Goal: Task Accomplishment & Management: Use online tool/utility

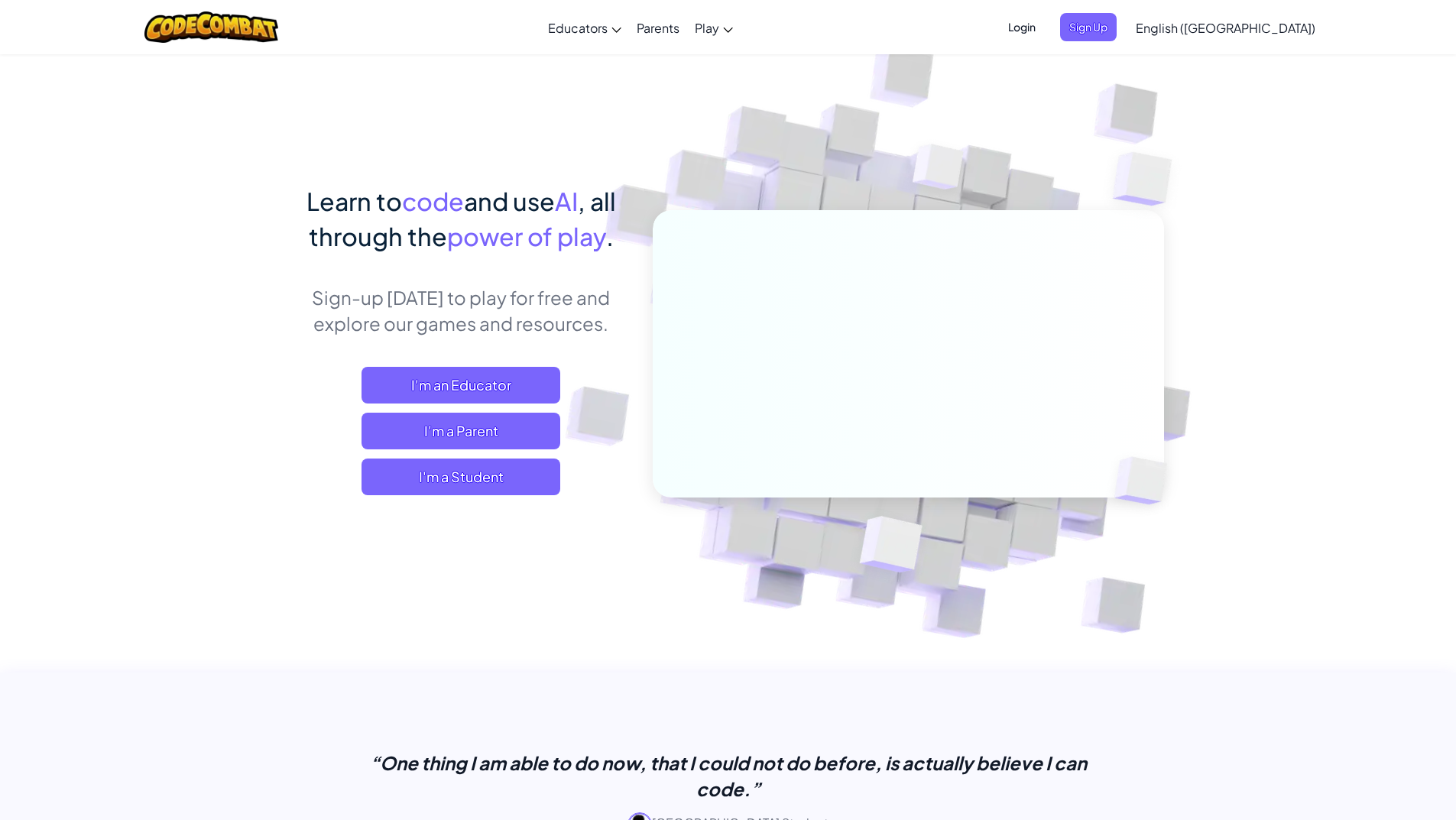
click at [1257, 29] on span "English ([GEOGRAPHIC_DATA])" at bounding box center [1225, 28] width 179 height 16
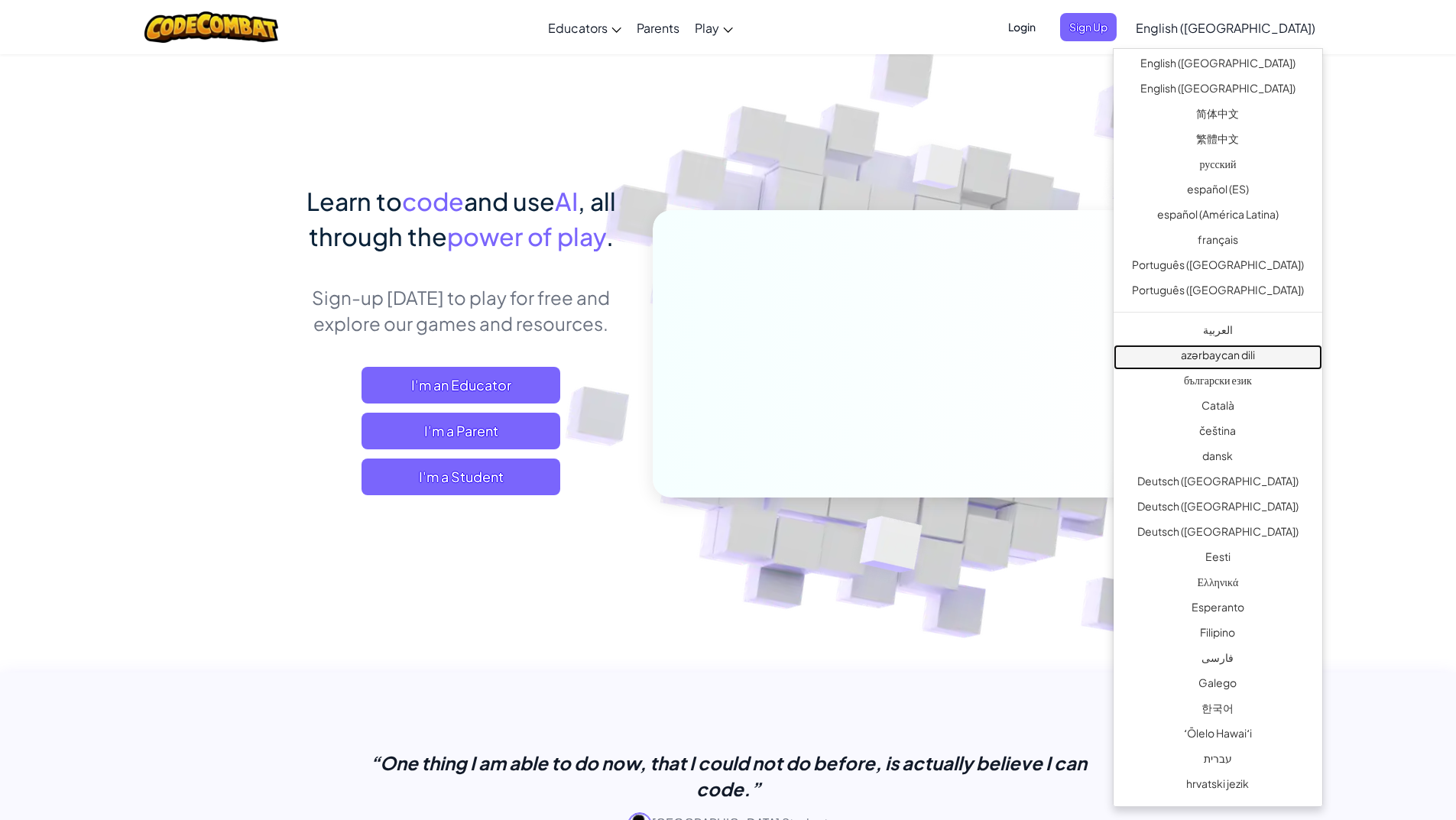
click at [1238, 349] on link "azərbaycan dili" at bounding box center [1218, 357] width 209 height 26
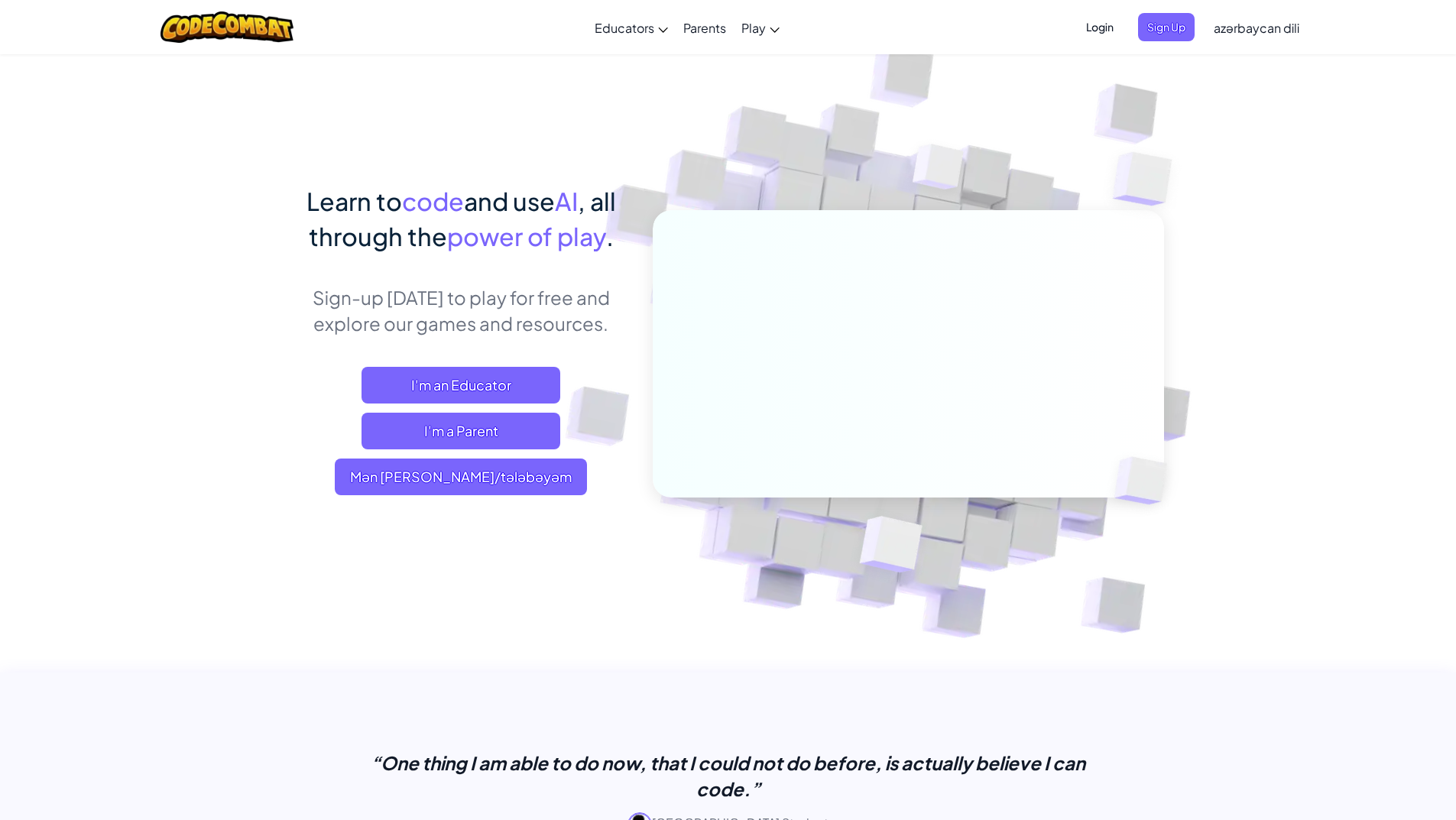
click at [1280, 25] on span "azərbaycan dili" at bounding box center [1256, 28] width 86 height 16
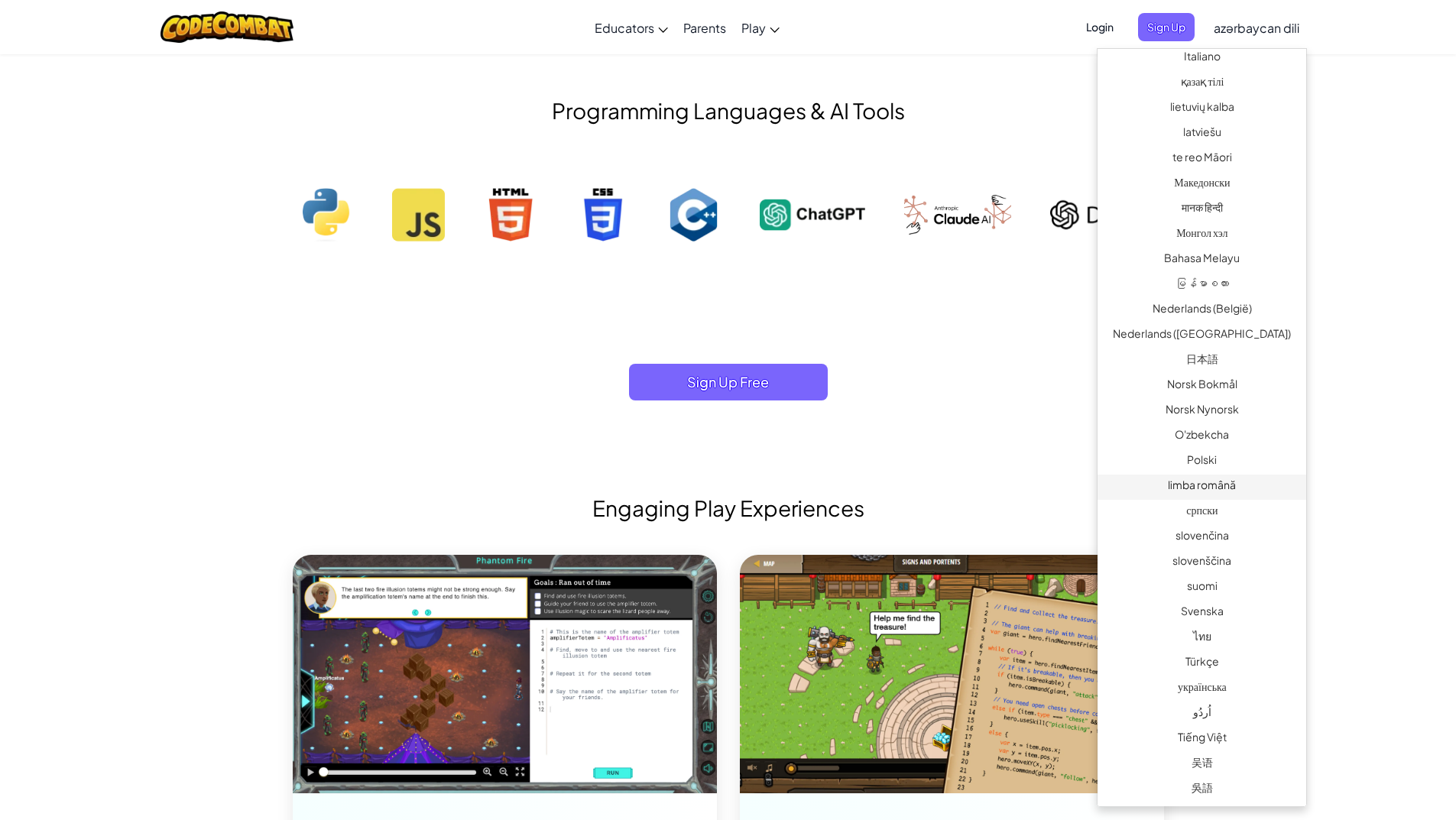
scroll to position [1484, 0]
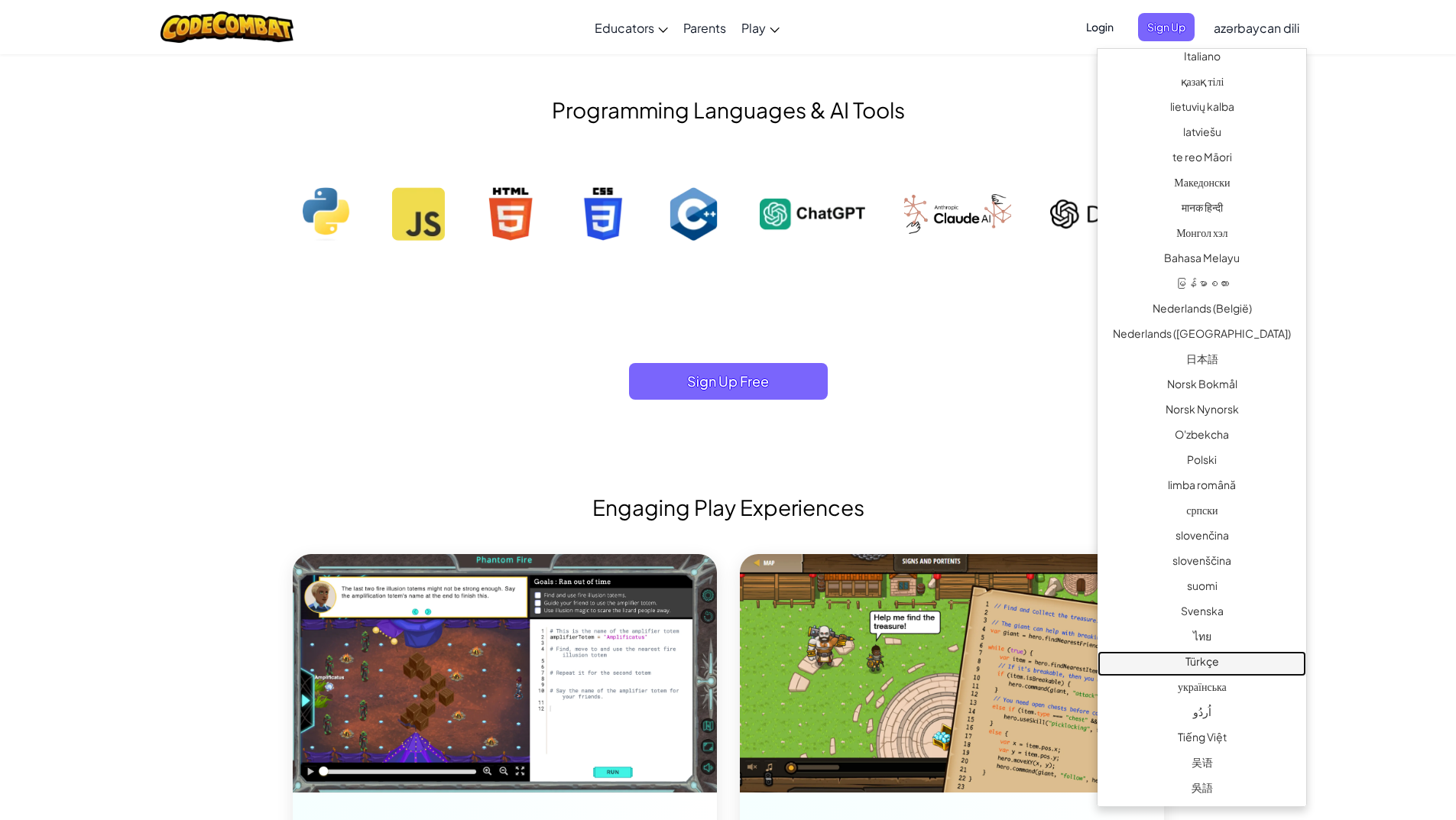
click at [1238, 655] on link "Türkçe" at bounding box center [1202, 664] width 209 height 26
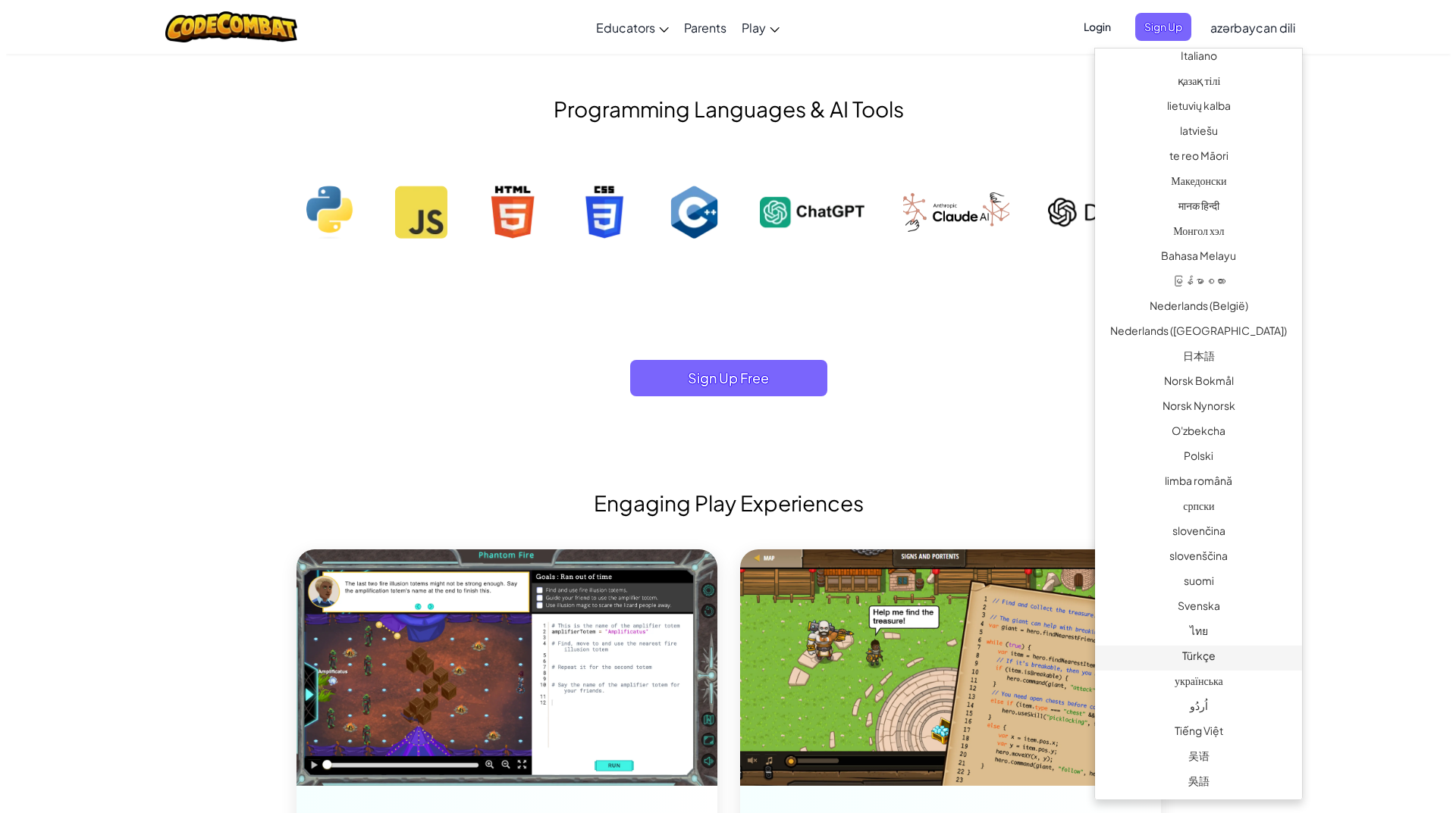
scroll to position [0, 0]
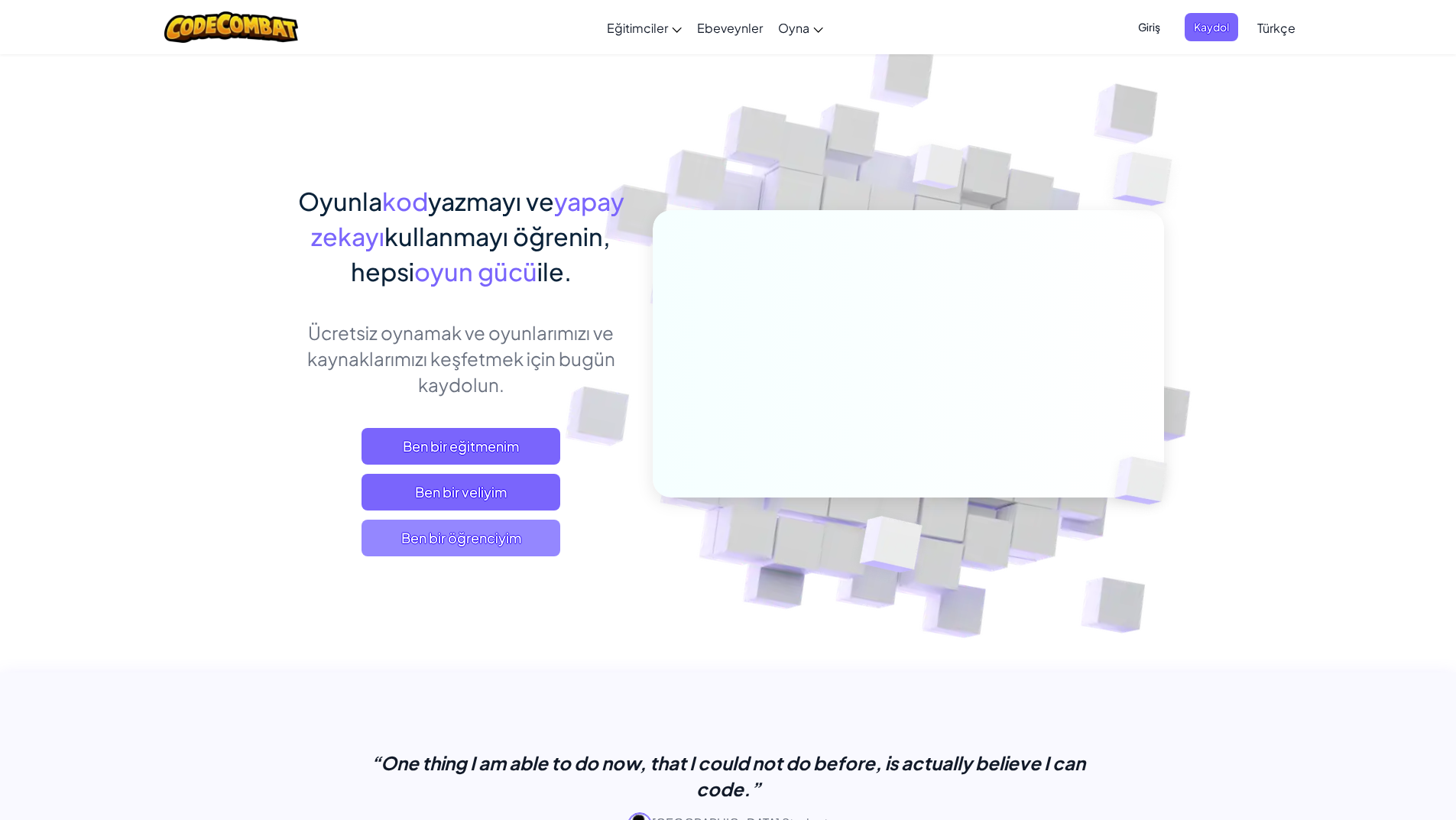
click at [475, 530] on span "Ben bir öğrenciyim" at bounding box center [461, 537] width 199 height 36
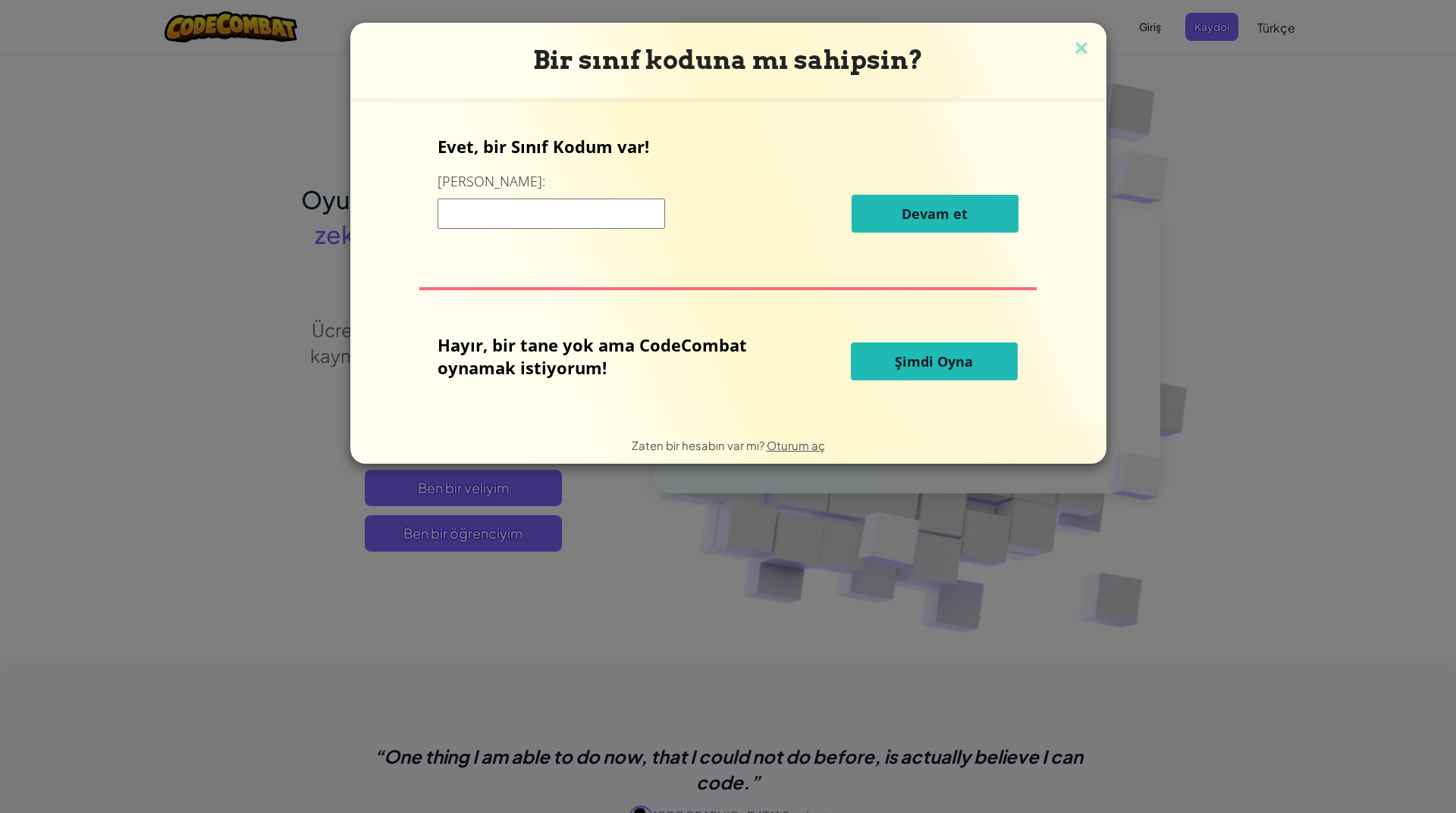
click at [596, 220] on input at bounding box center [551, 214] width 228 height 31
click at [935, 352] on span "Şimdi Oyna" at bounding box center [934, 362] width 78 height 18
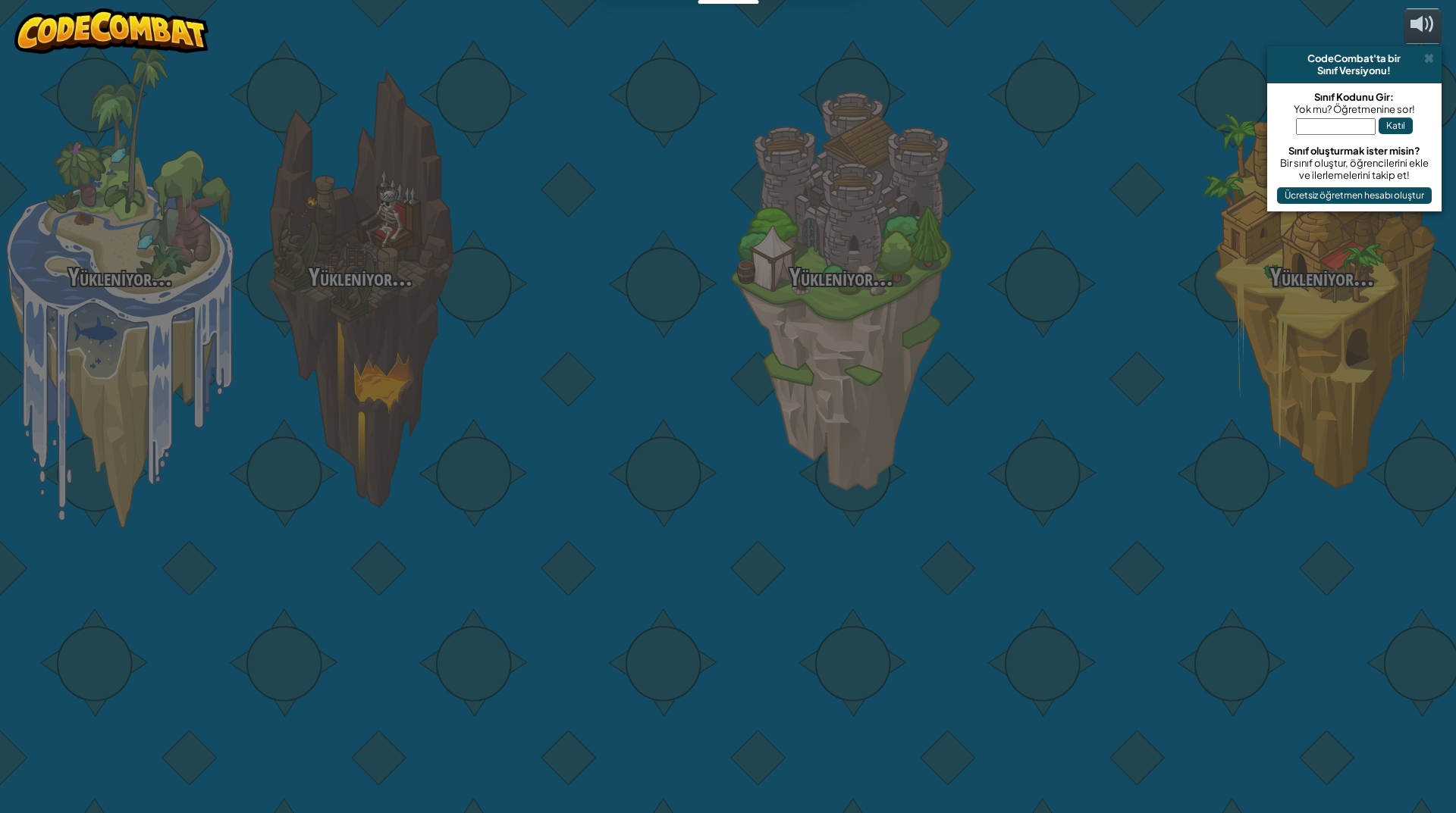
select select "tr"
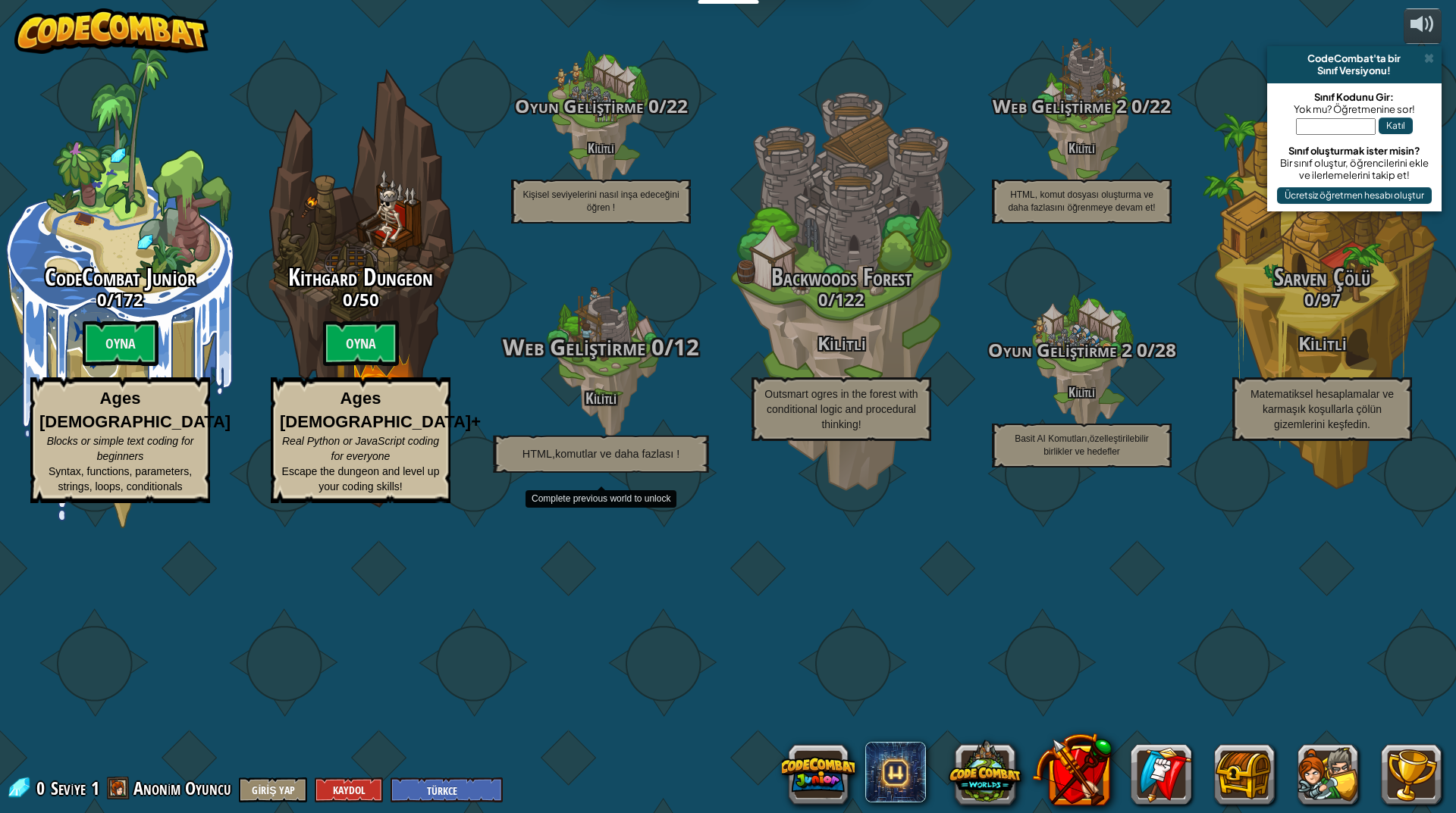
click at [620, 362] on span "Web Geliştirme" at bounding box center [575, 347] width 143 height 31
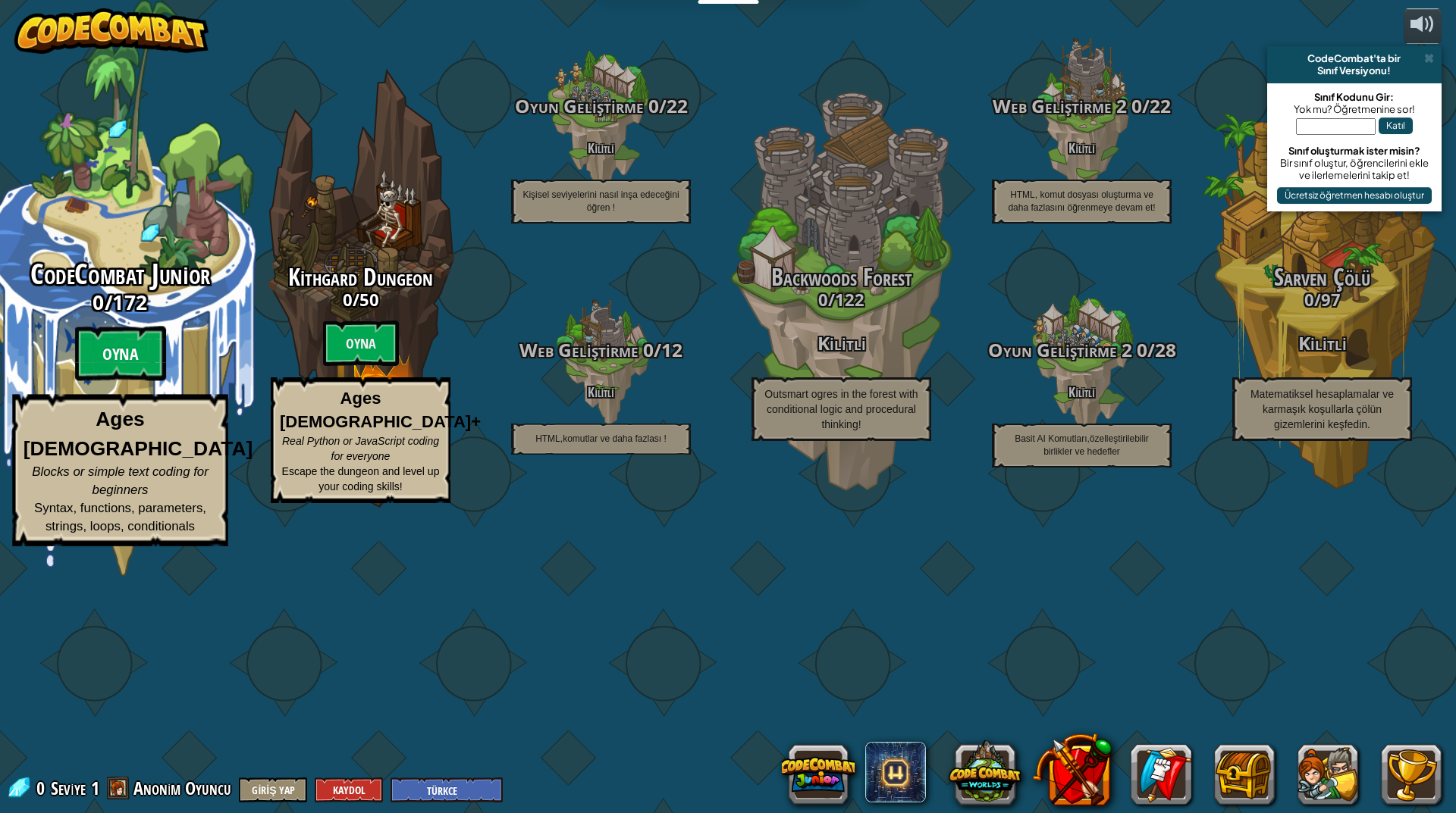
click at [124, 381] on btn "Oyna" at bounding box center [120, 353] width 91 height 54
select select "tr"
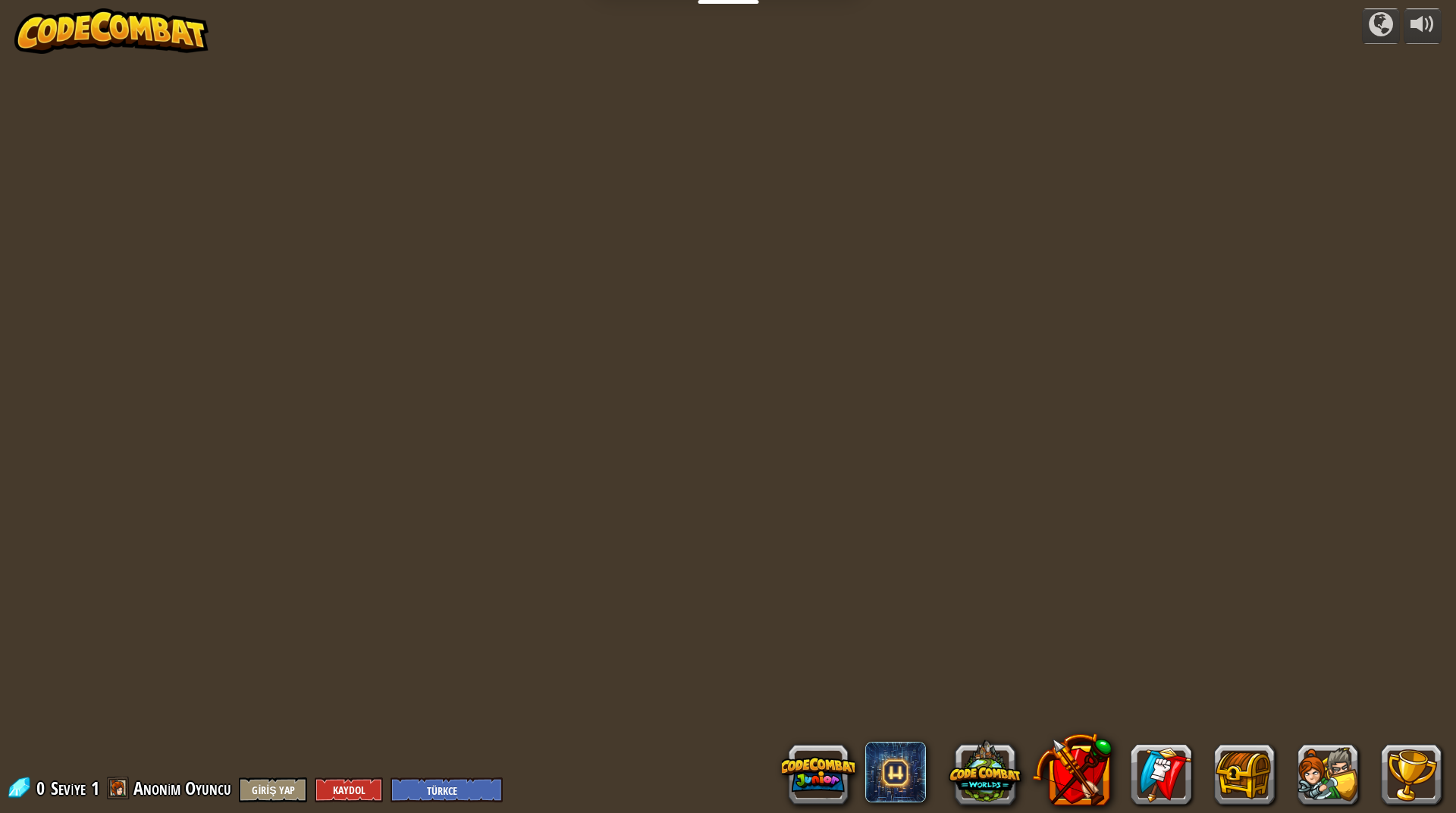
select select "tr"
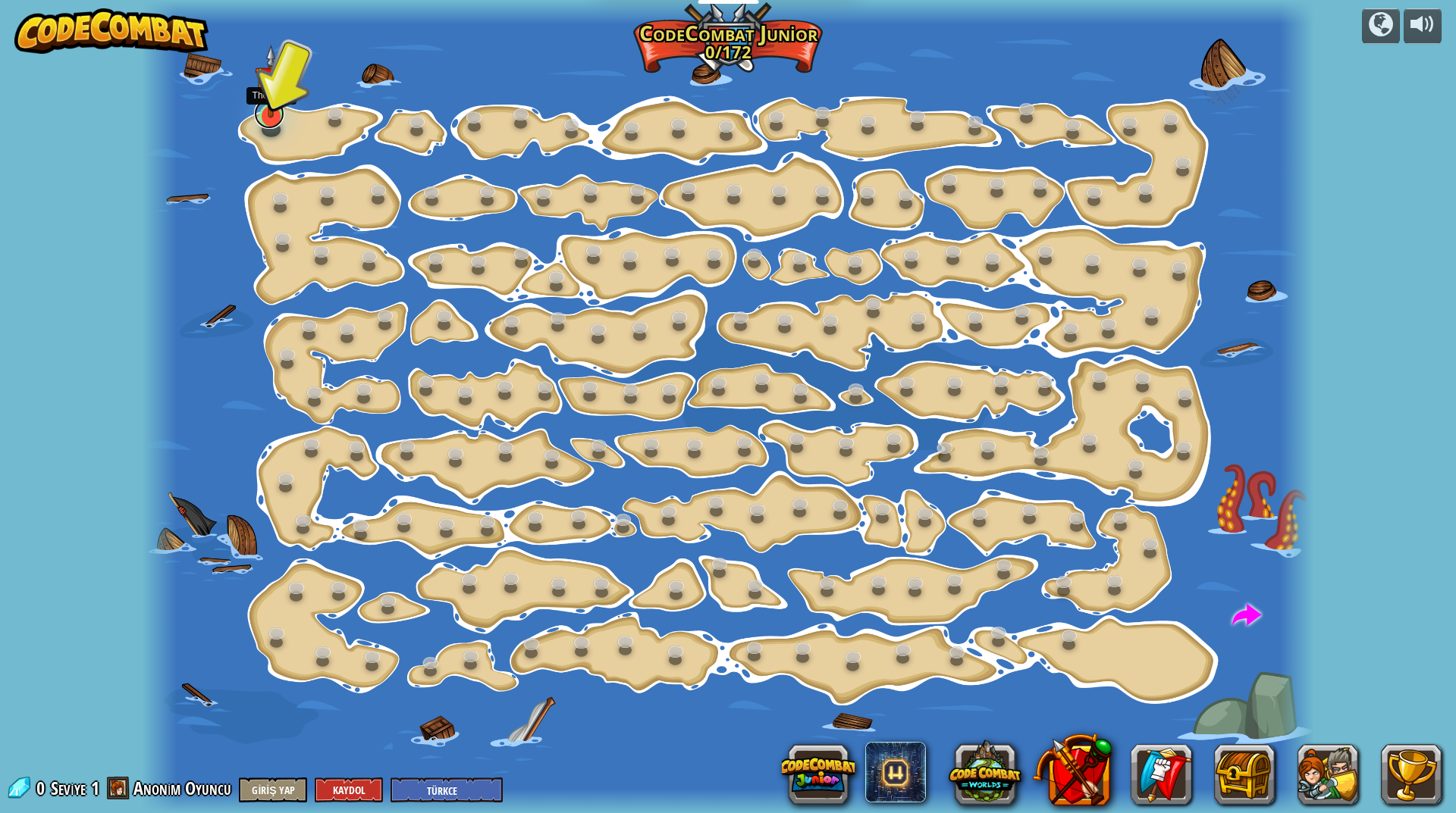
click at [271, 120] on link at bounding box center [269, 114] width 31 height 31
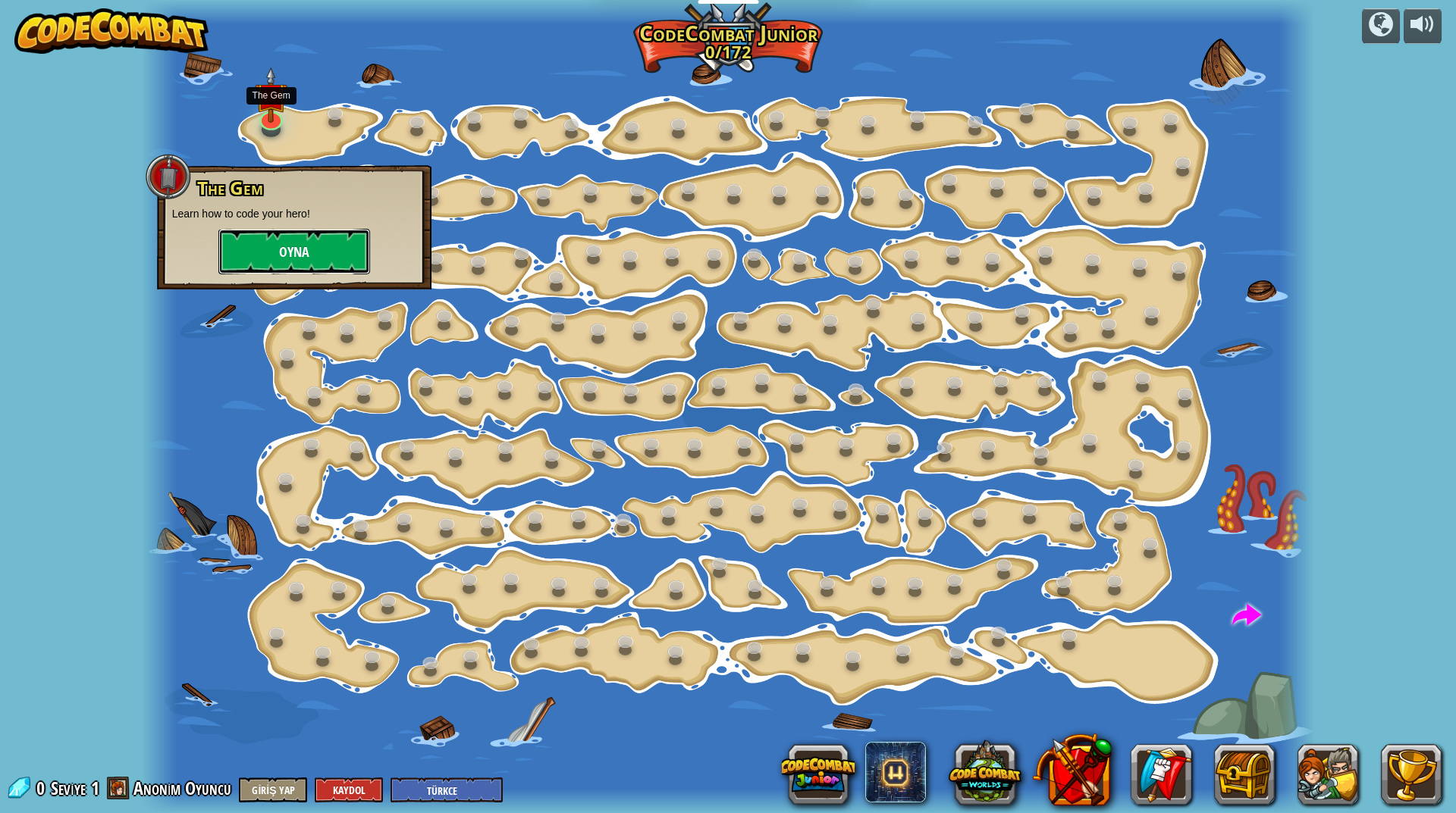
click at [324, 250] on button "Oyna" at bounding box center [294, 251] width 152 height 45
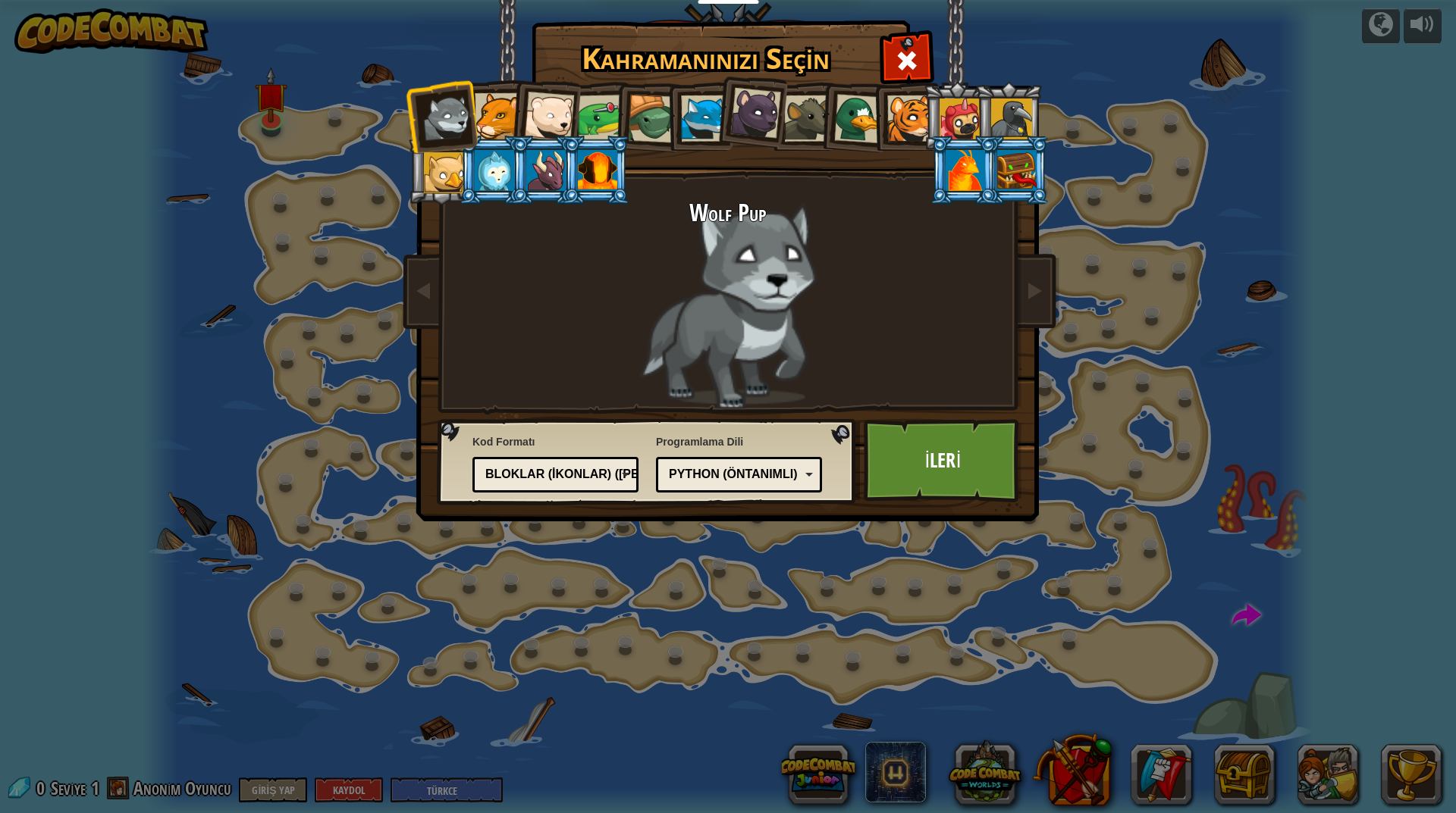
click at [519, 104] on li at bounding box center [544, 113] width 74 height 74
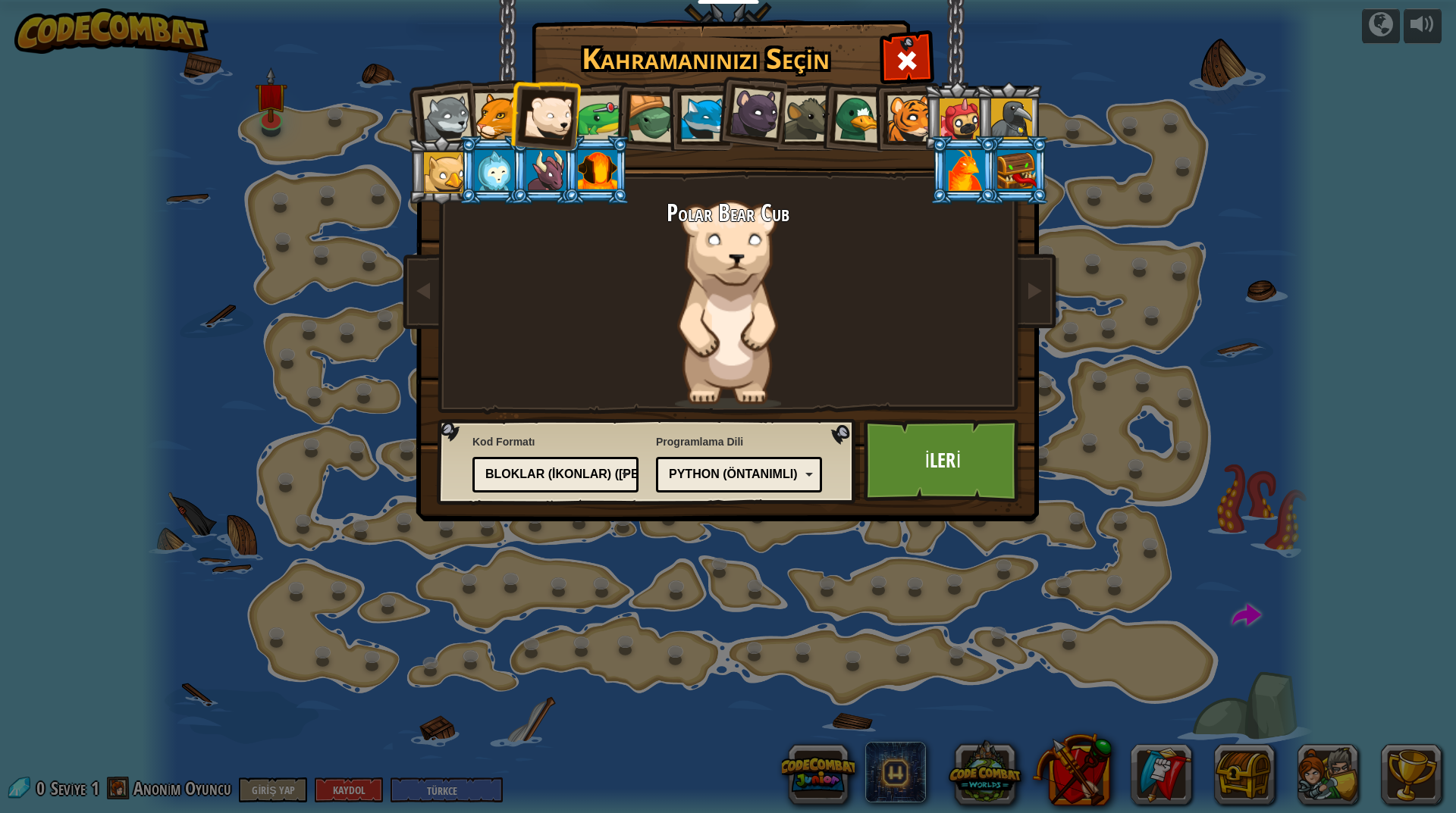
click at [781, 467] on div "Python (Öntanımlı)" at bounding box center [734, 474] width 131 height 18
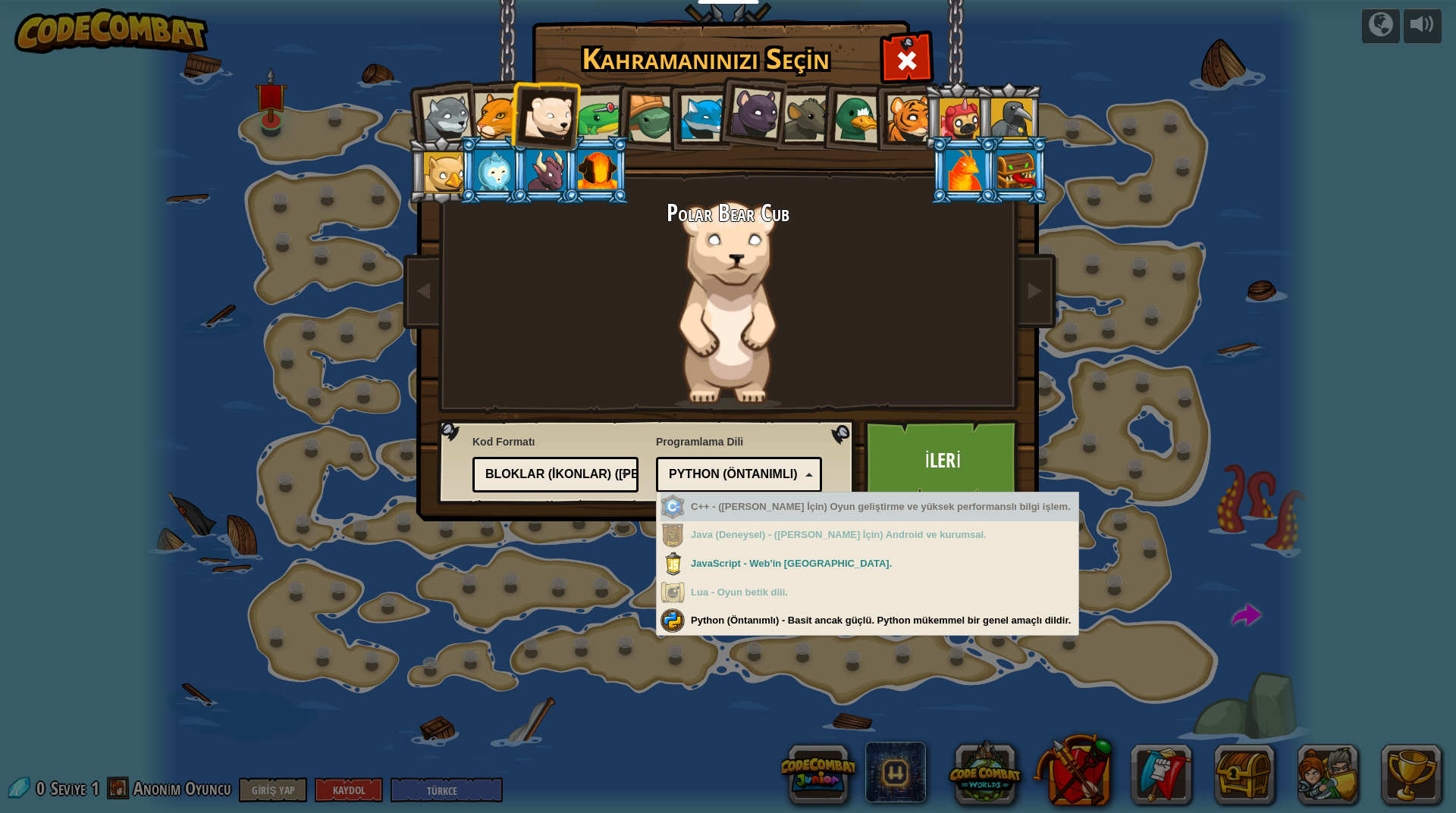
click at [558, 475] on div "Bloklar (ikonlar) ([PERSON_NAME])" at bounding box center [551, 474] width 131 height 18
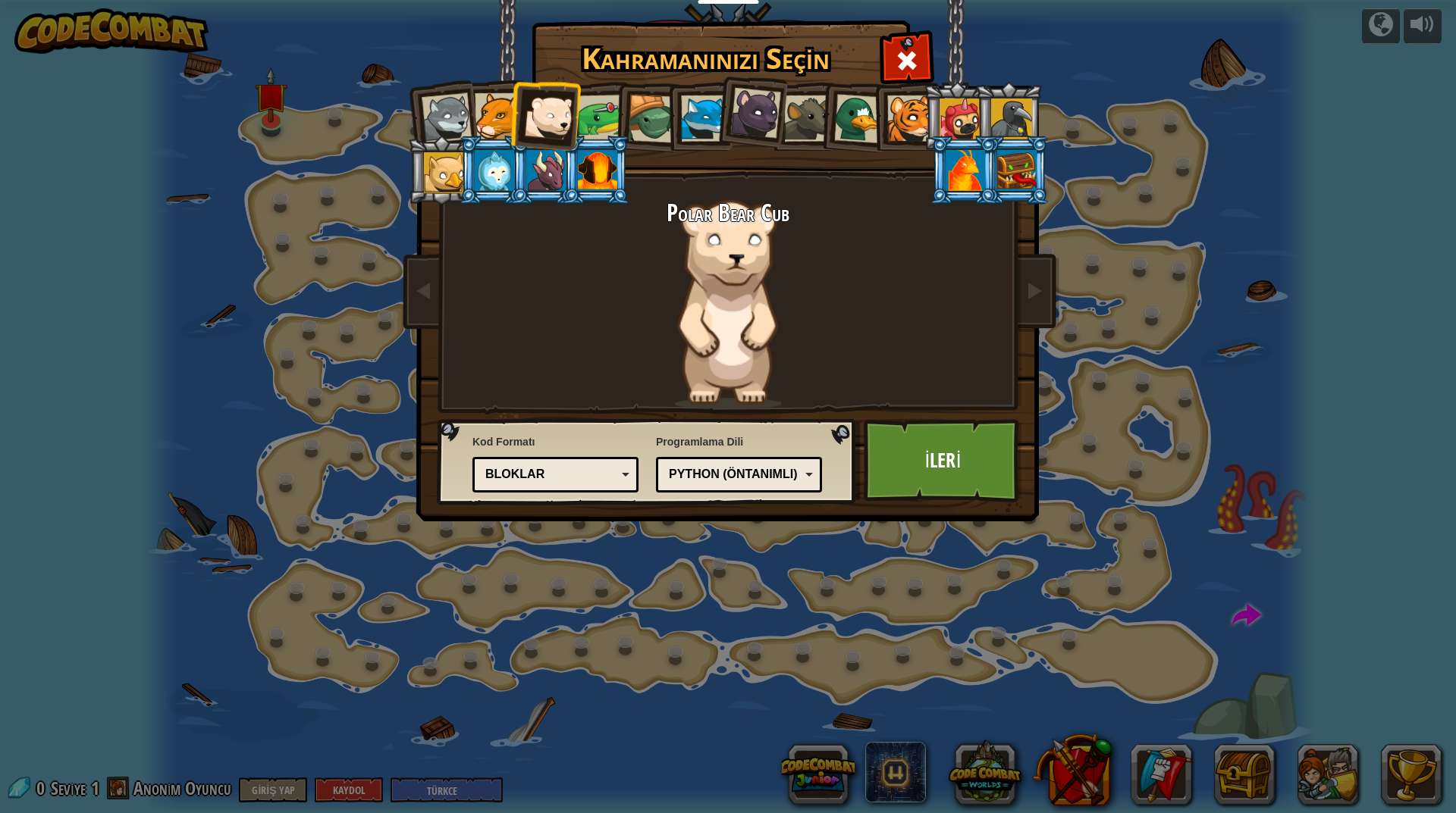
click at [753, 473] on div "Python (Öntanımlı)" at bounding box center [734, 474] width 131 height 18
click at [847, 384] on div "Polar Bear Cub" at bounding box center [728, 304] width 569 height 208
click at [911, 428] on link "İleri" at bounding box center [942, 461] width 159 height 84
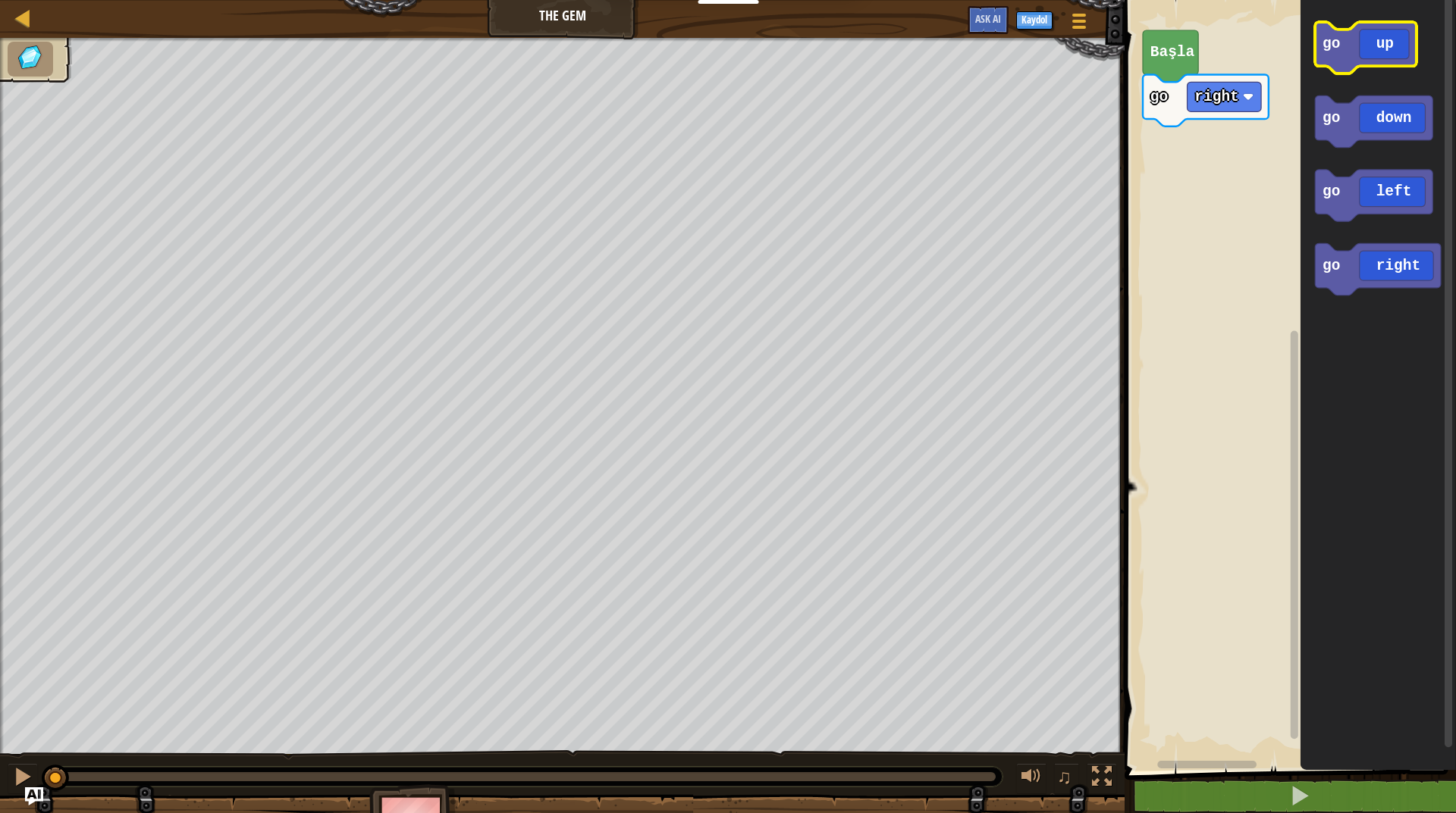
click at [1371, 65] on icon "Blockly Çalışma Alanı" at bounding box center [1366, 48] width 102 height 51
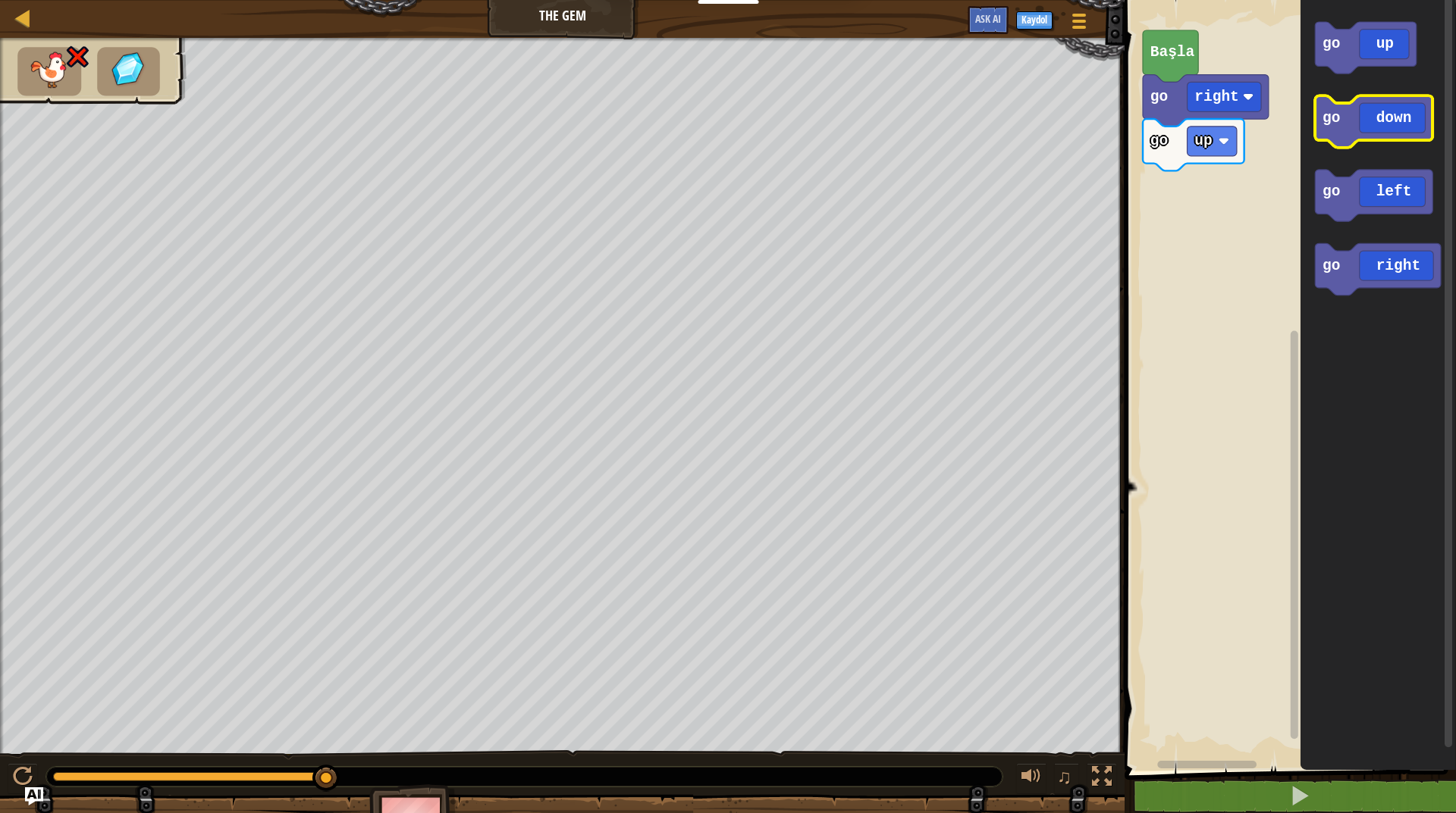
click at [1356, 117] on icon "Blockly Çalışma Alanı" at bounding box center [1373, 122] width 117 height 51
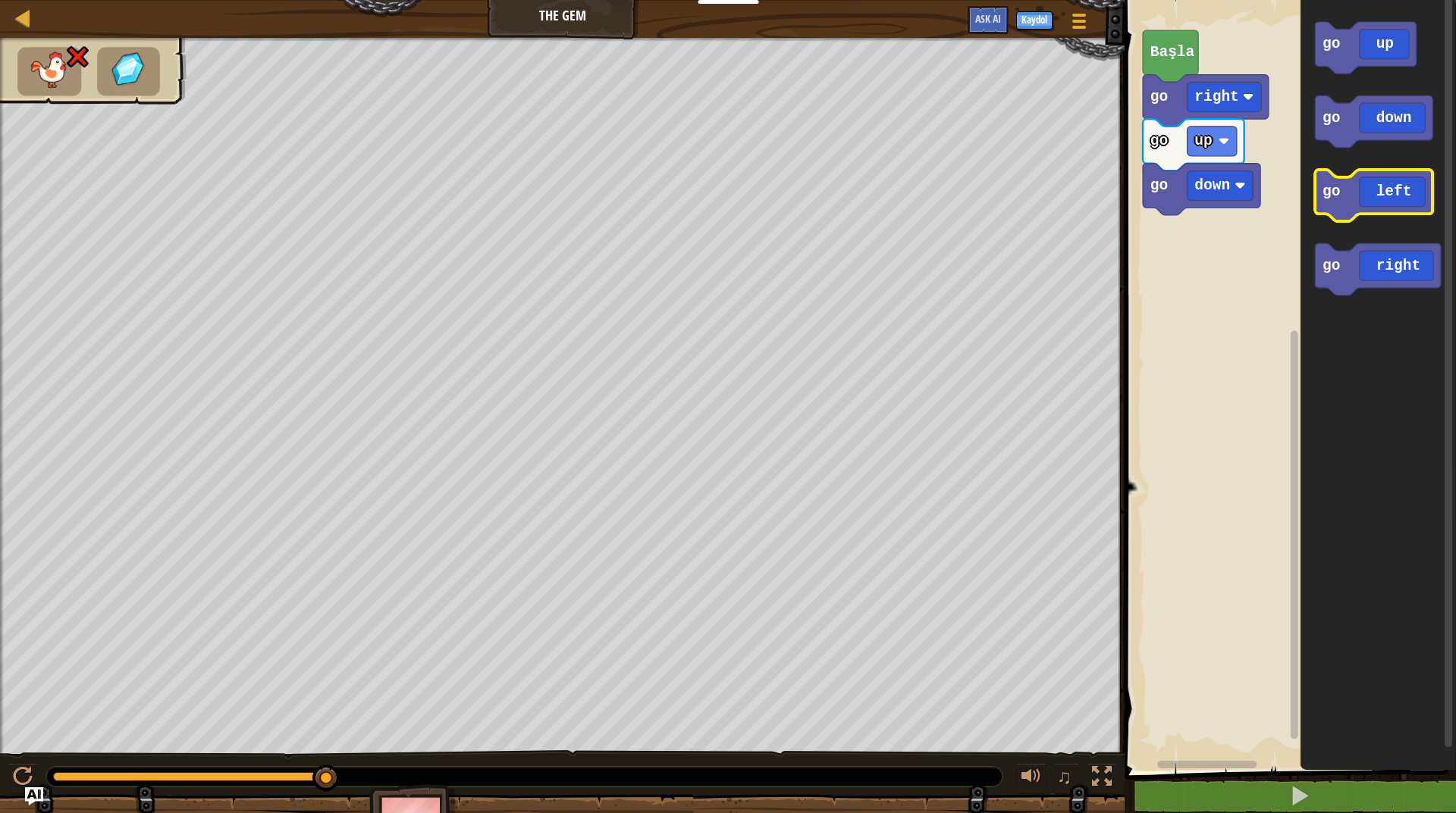
click at [1421, 183] on icon "Blockly Çalışma Alanı" at bounding box center [1373, 195] width 117 height 51
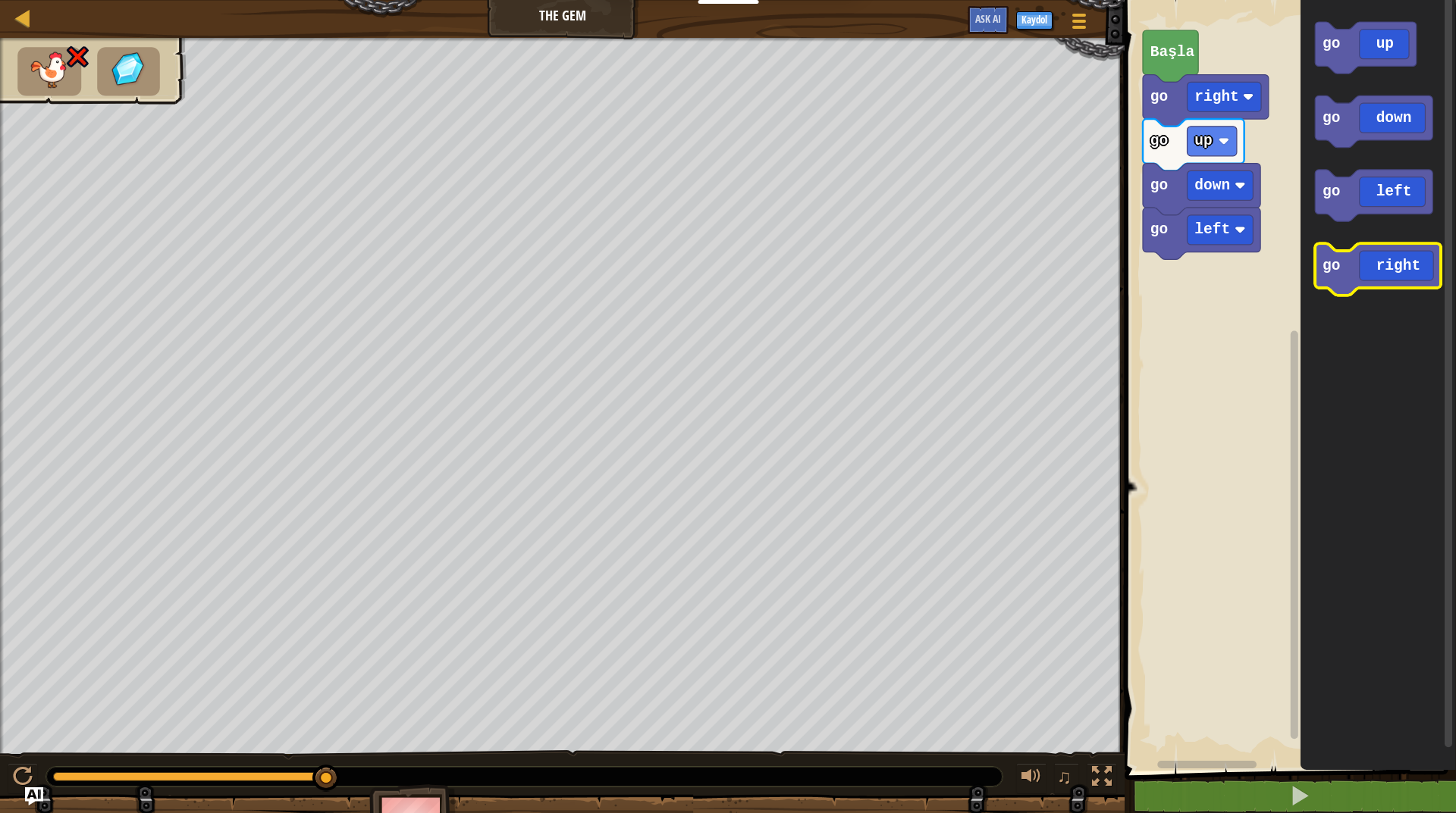
click at [1398, 266] on icon "Blockly Çalışma Alanı" at bounding box center [1378, 269] width 126 height 51
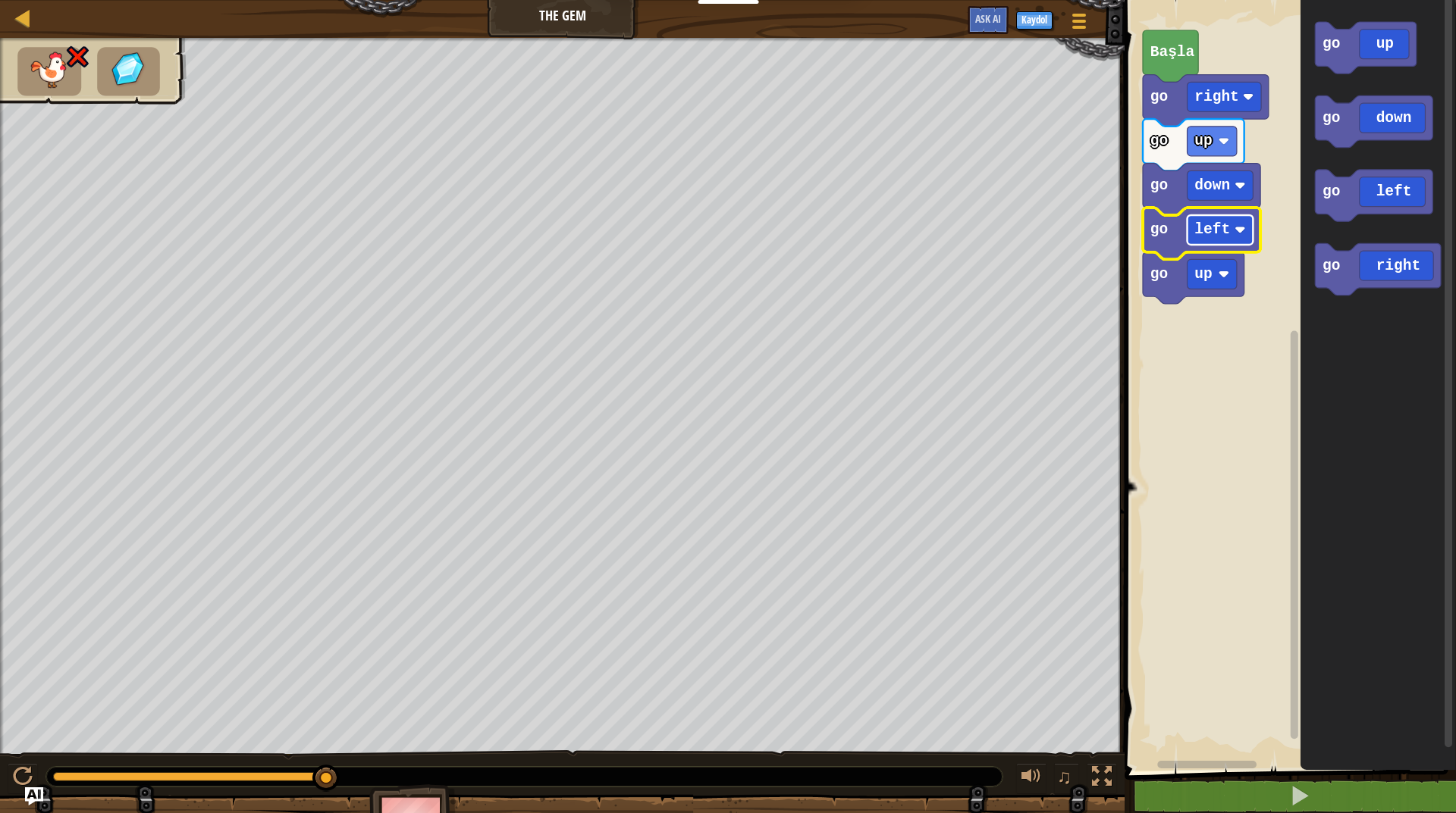
click at [1221, 234] on text "left" at bounding box center [1211, 230] width 35 height 17
click at [1231, 114] on icon "Blockly Çalışma Alanı" at bounding box center [1205, 100] width 126 height 51
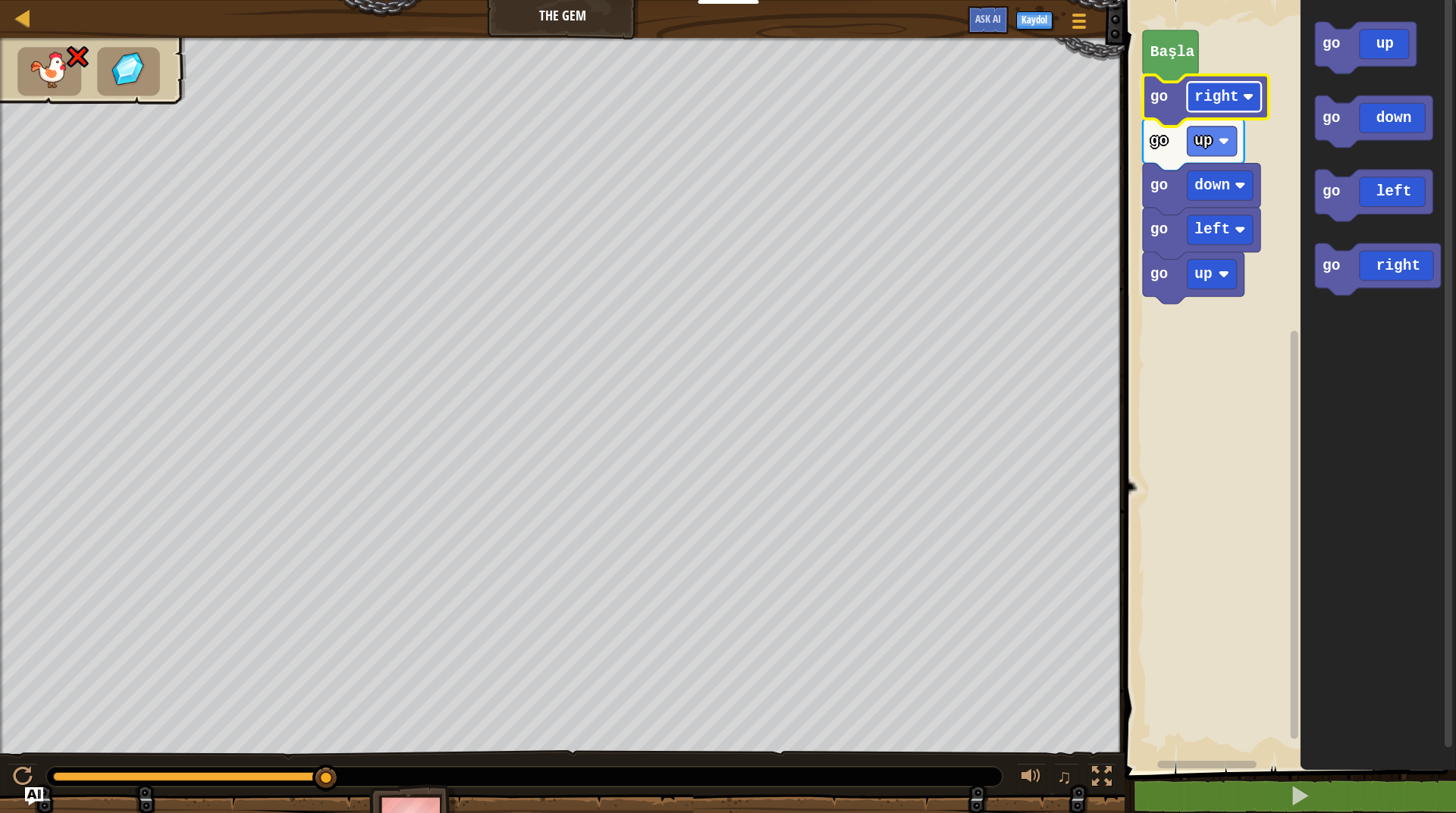
click at [1245, 107] on rect "Blockly Çalışma Alanı" at bounding box center [1224, 97] width 74 height 30
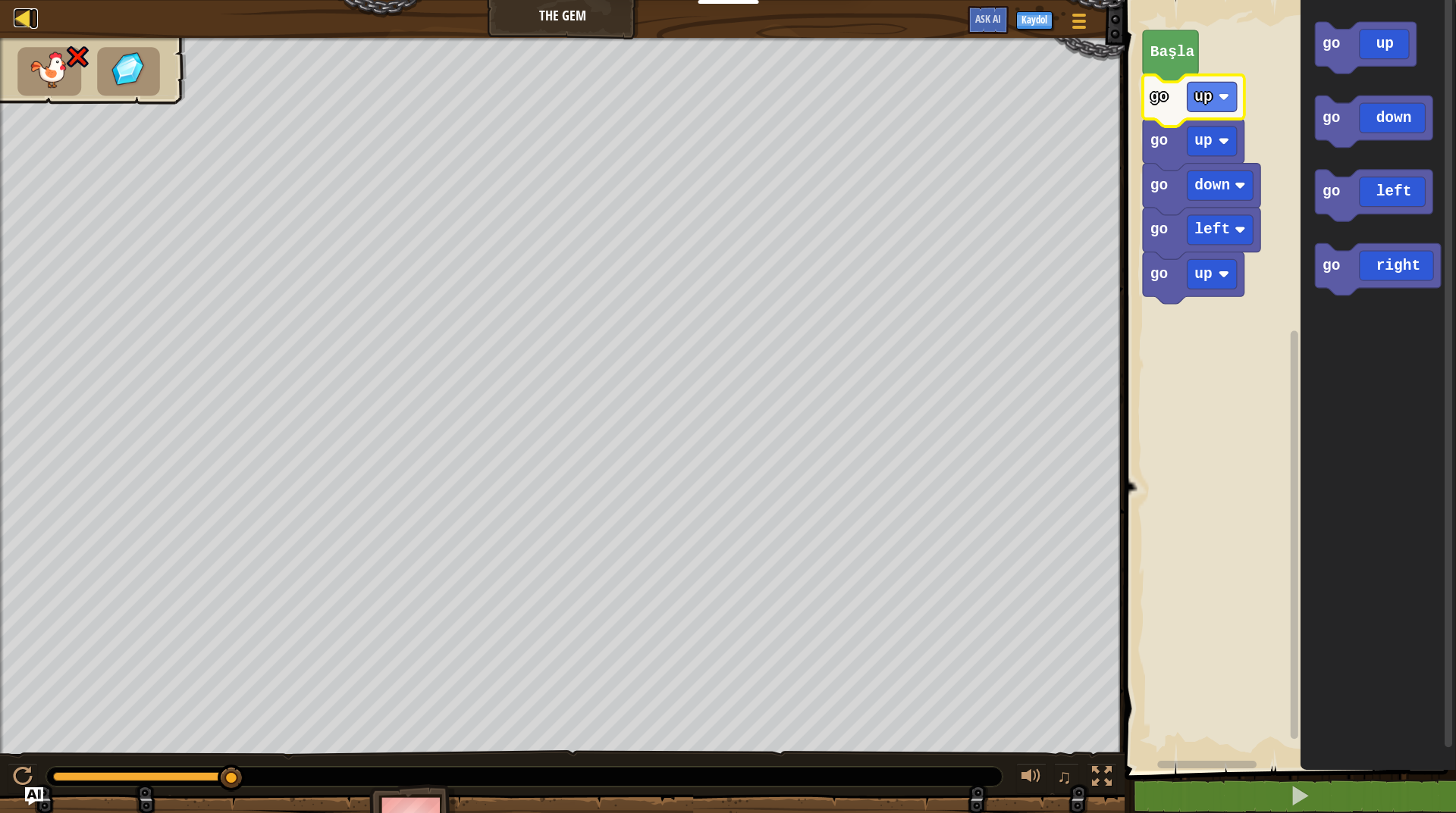
click at [23, 28] on div at bounding box center [23, 18] width 19 height 19
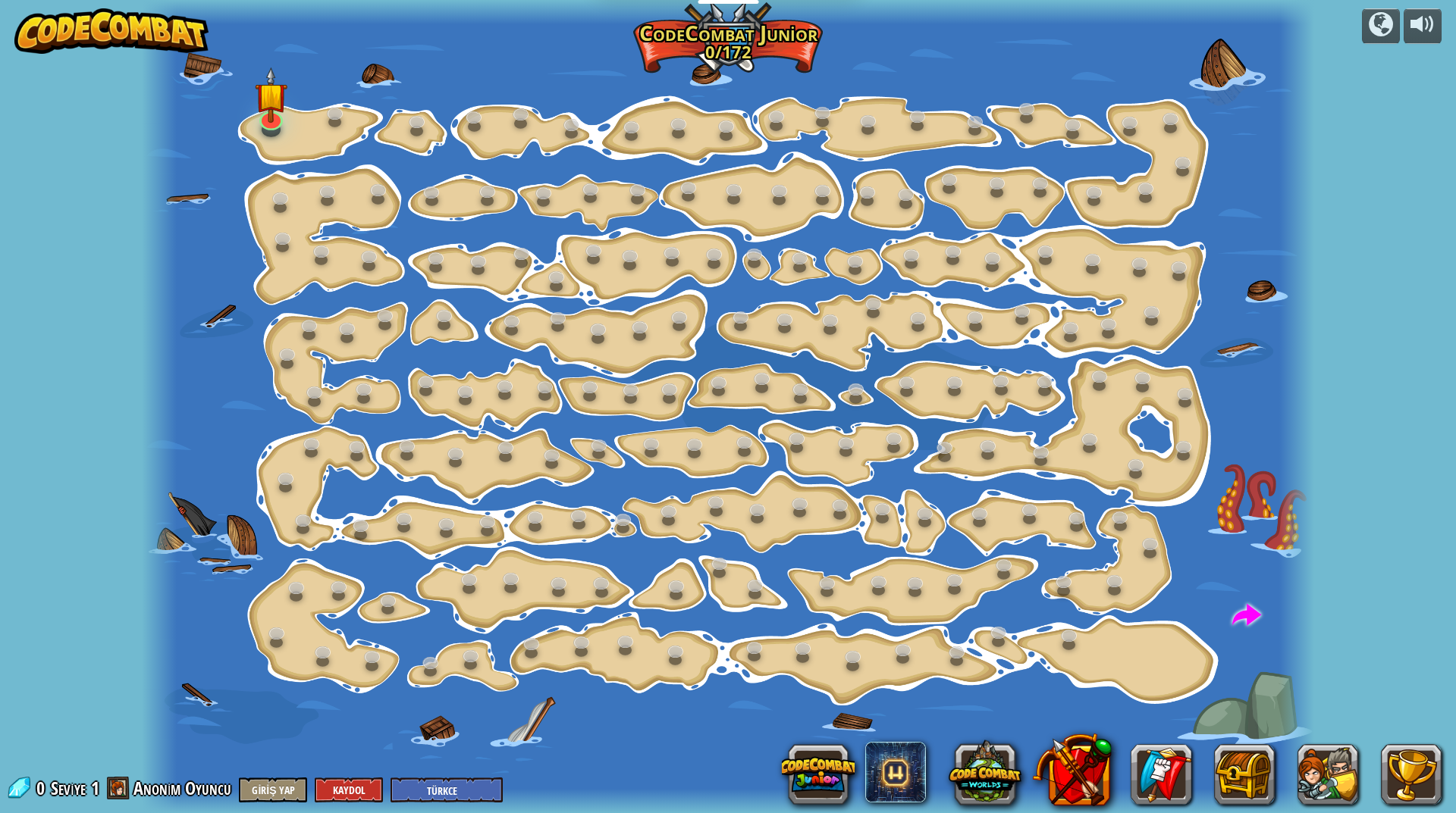
select select "tr"
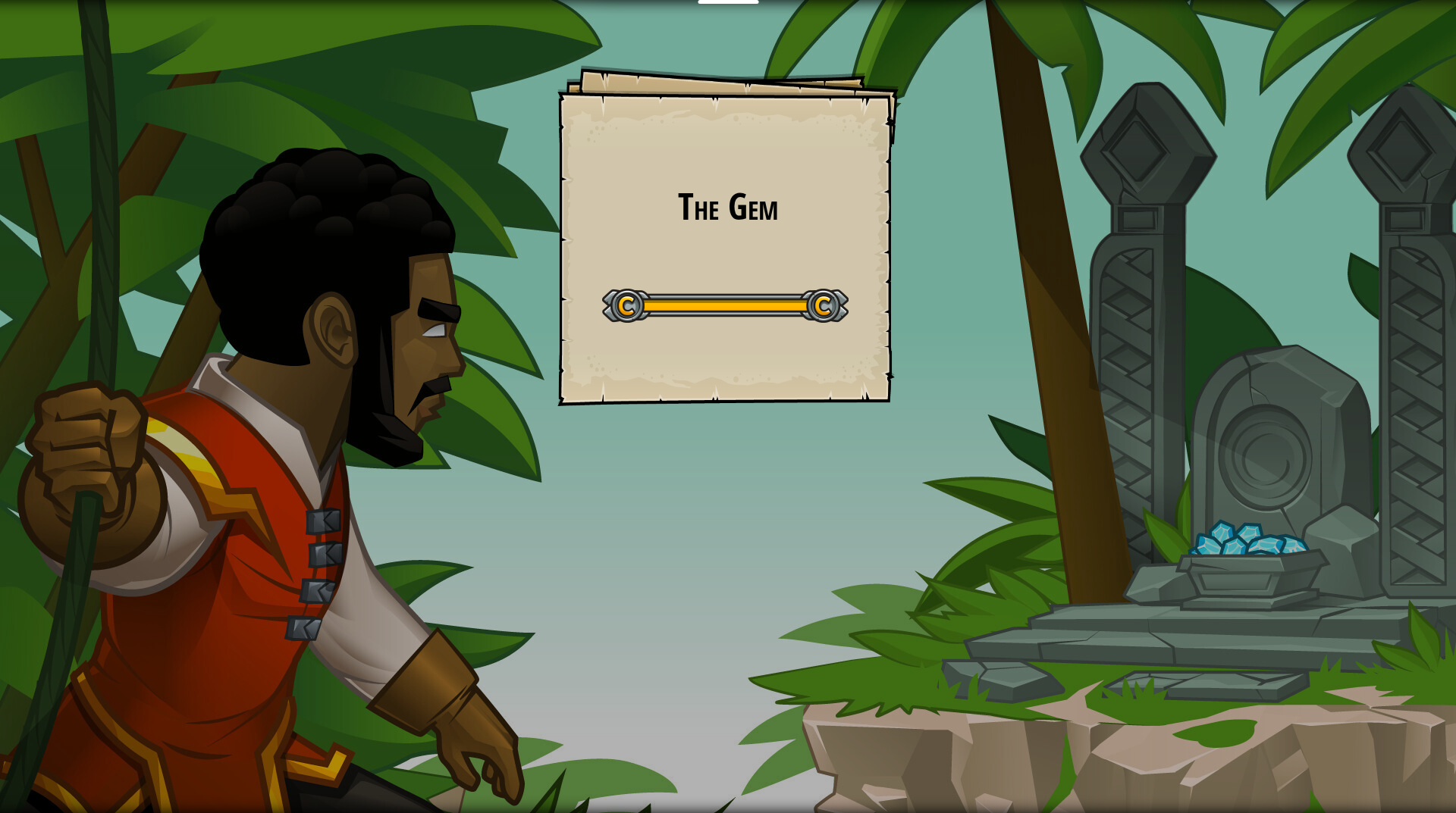
select select "tr"
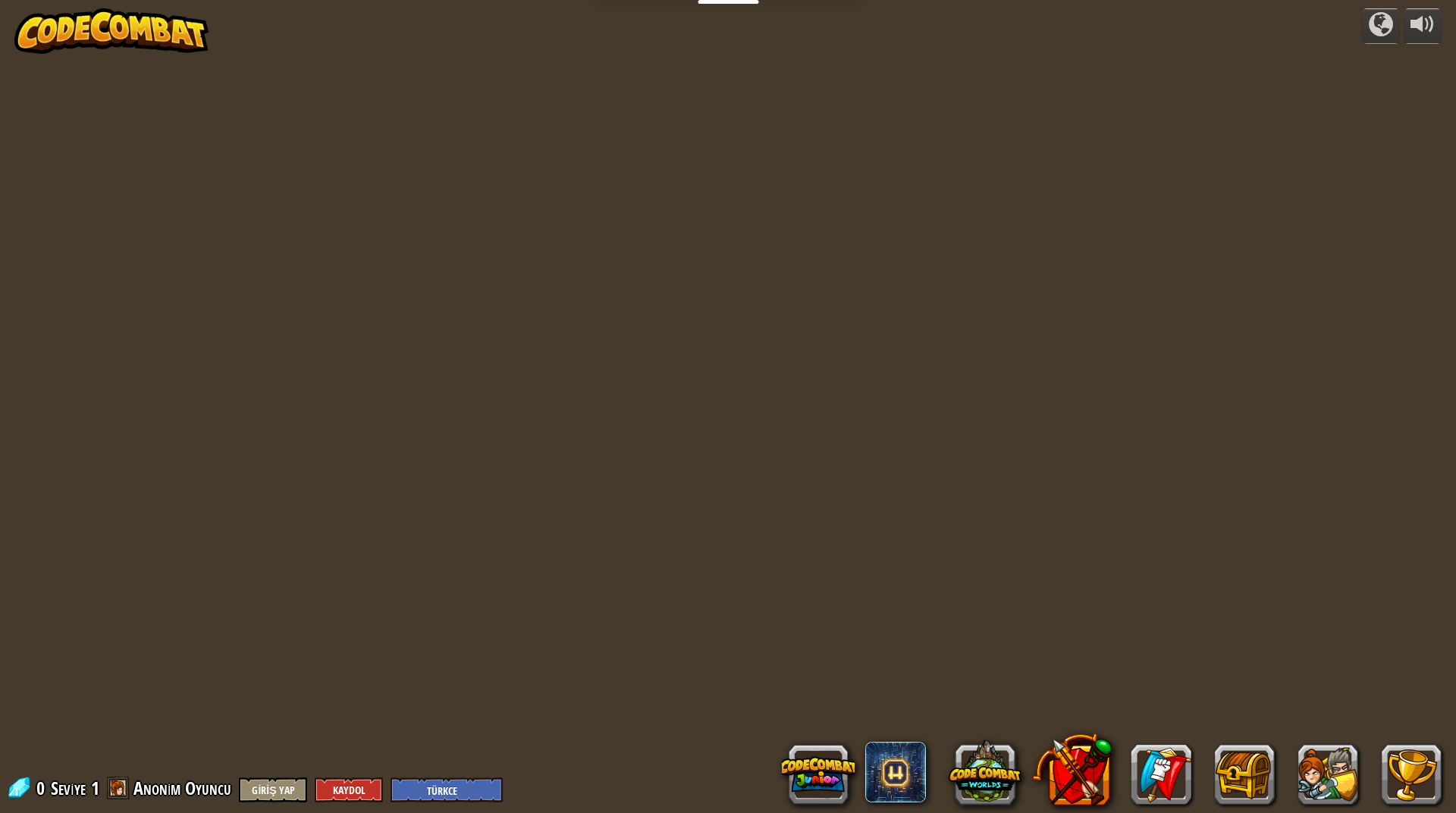
select select "tr"
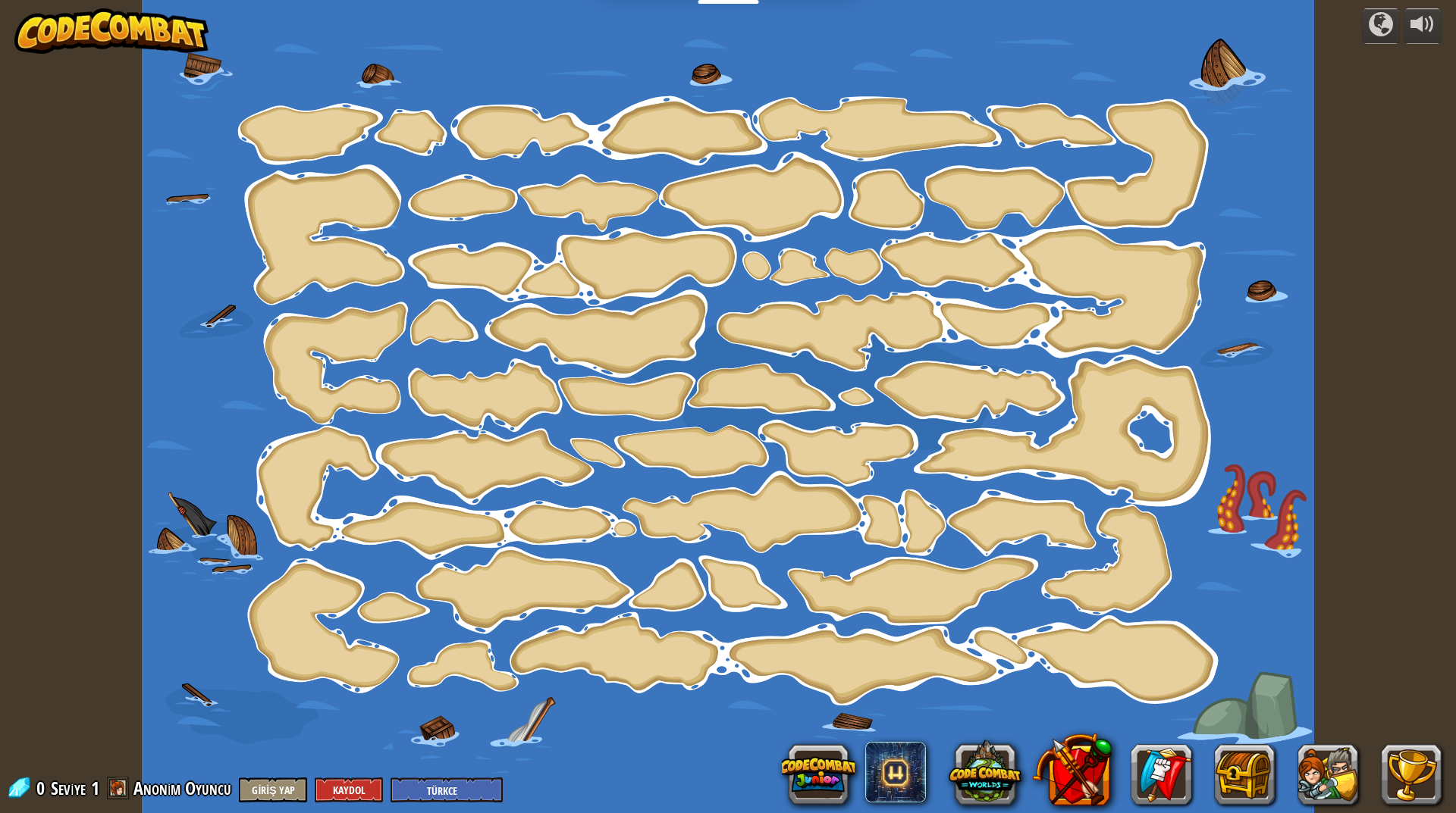
select select "tr"
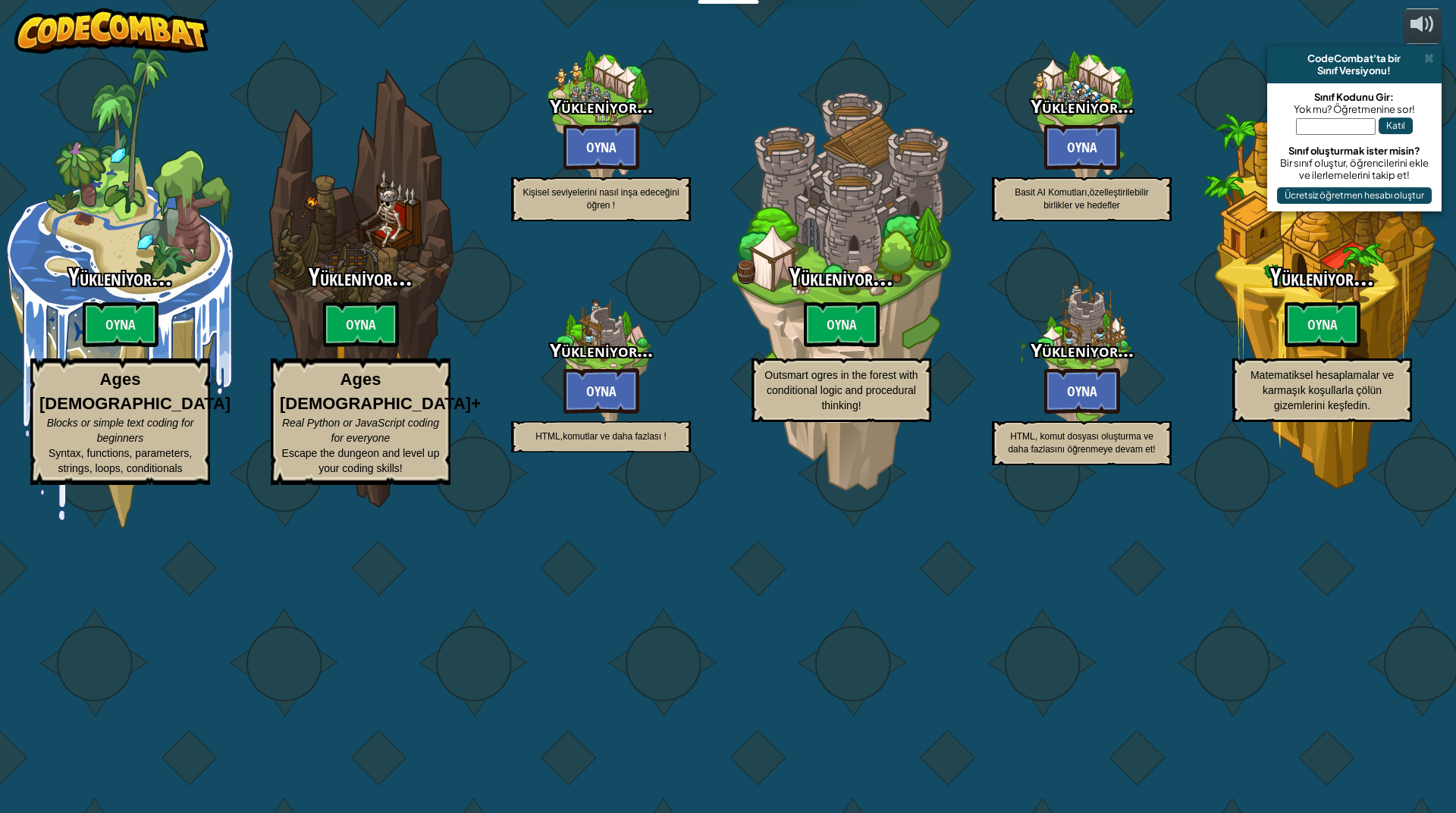
select select "tr"
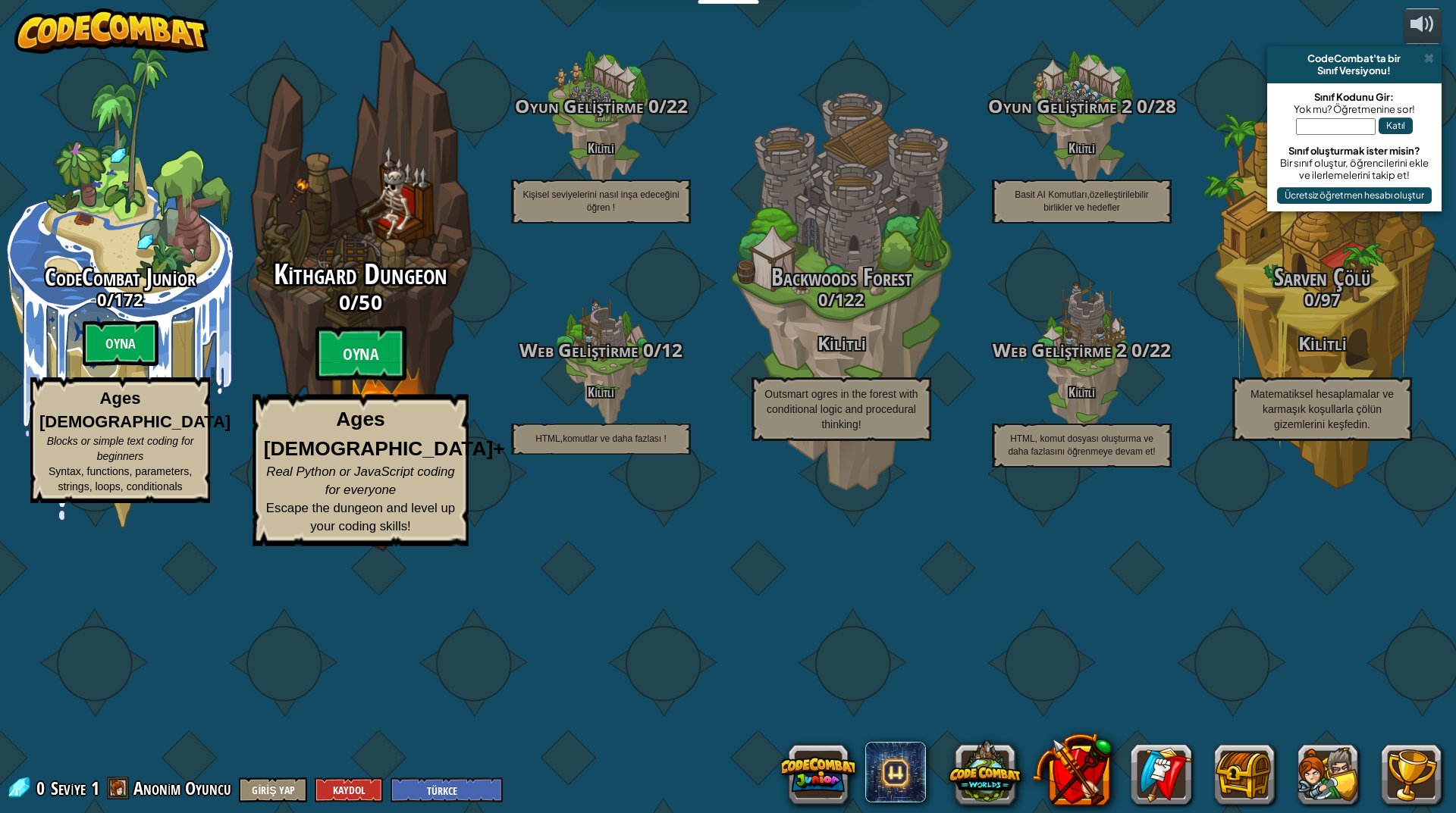
click at [417, 382] on div "Kithgard Dungeon 0 / 50 Oyna Ages [DEMOGRAPHIC_DATA]+ Real Python or JavaScript…" at bounding box center [360, 288] width 288 height 577
select select "tr"
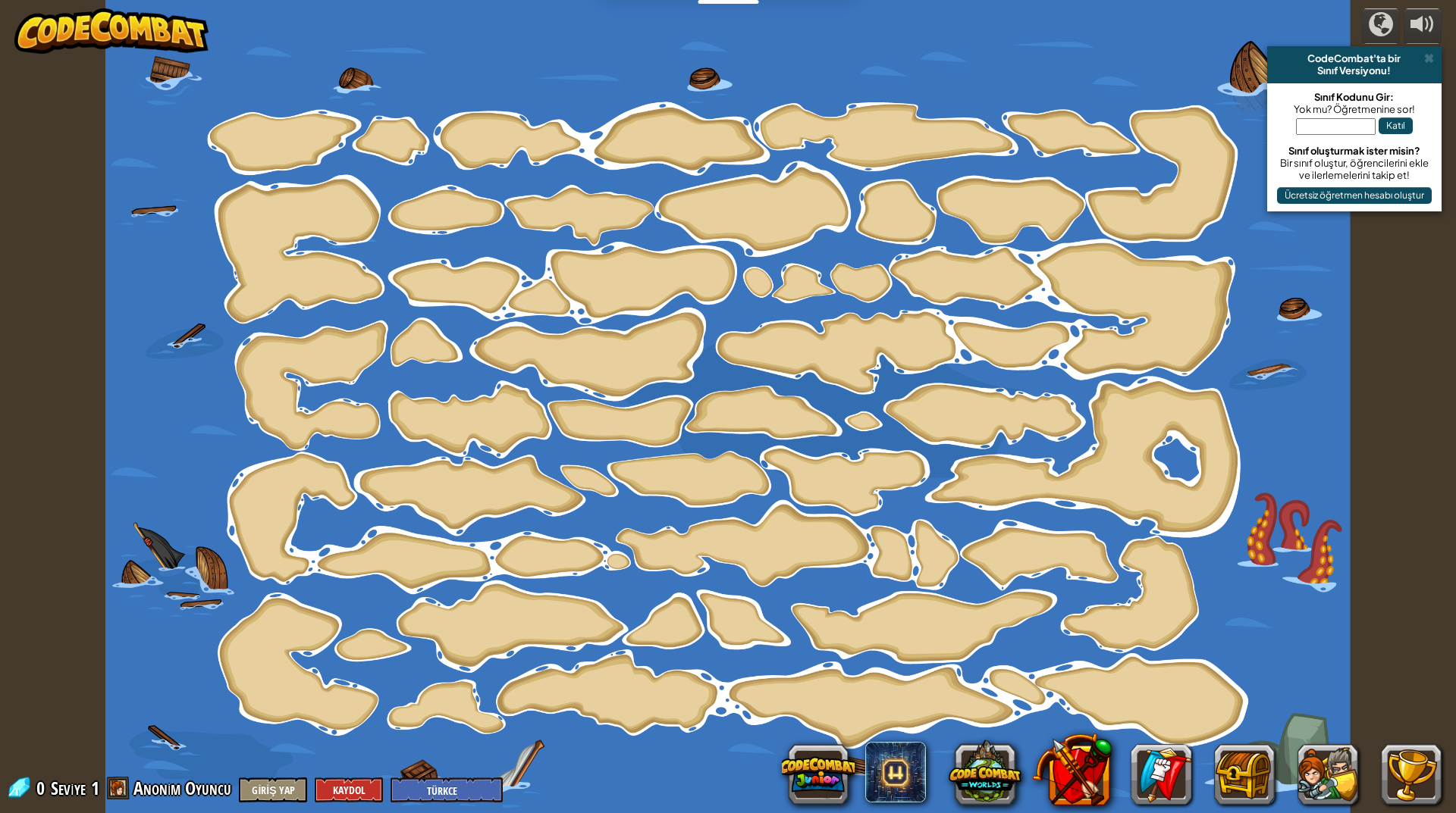
select select "tr"
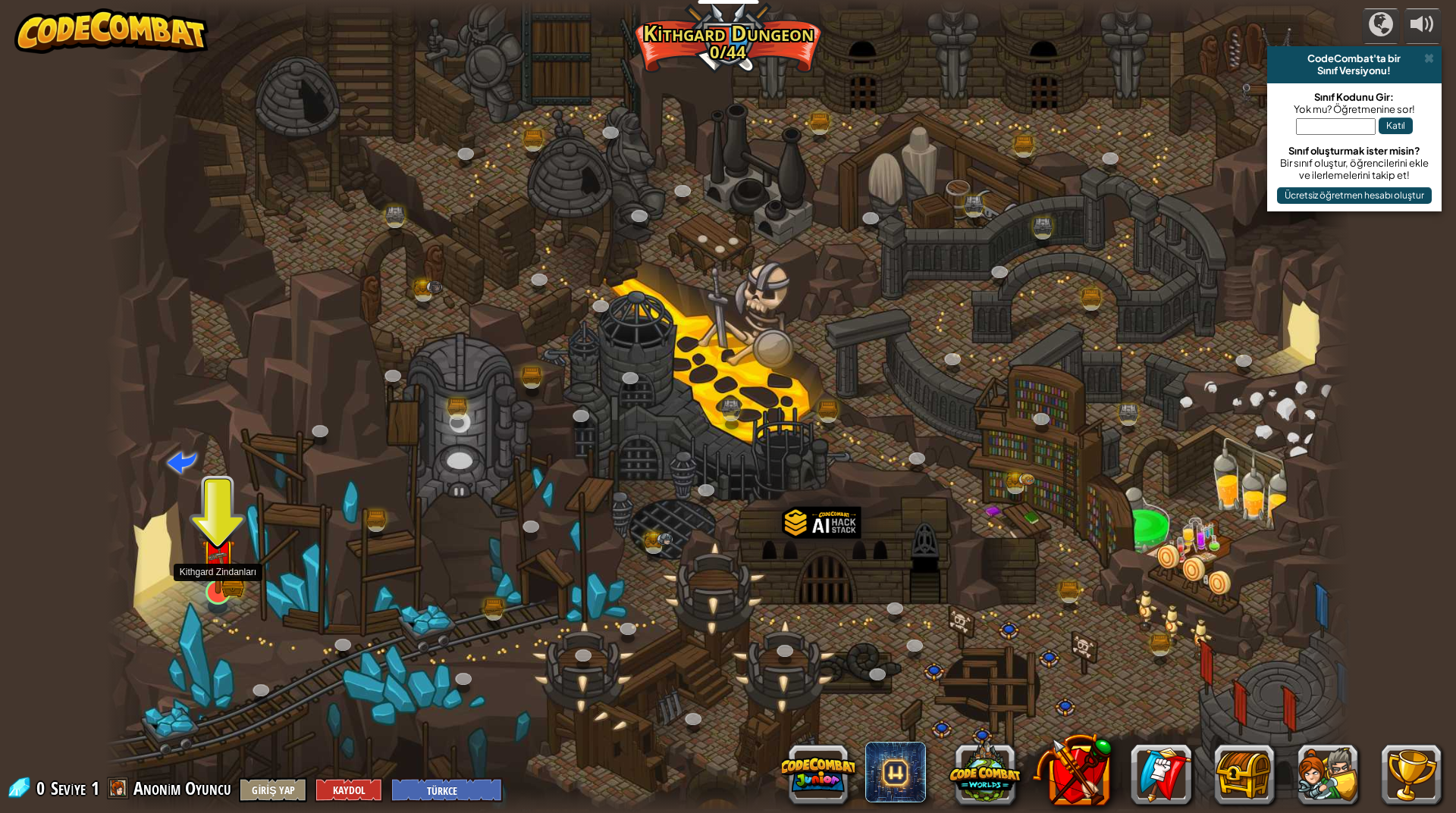
click at [224, 568] on img at bounding box center [218, 557] width 21 height 21
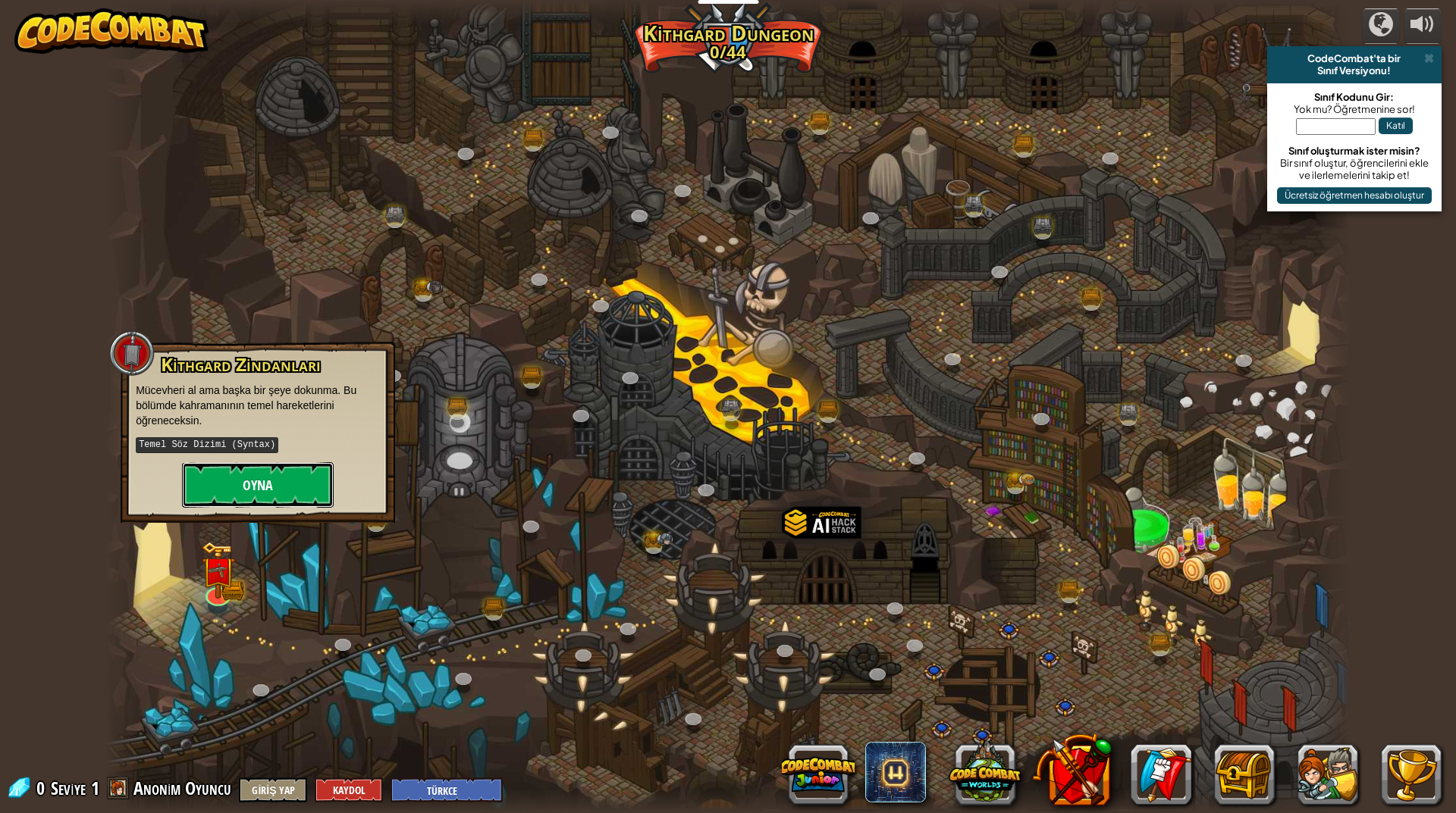
click at [273, 493] on button "Oyna" at bounding box center [258, 484] width 152 height 45
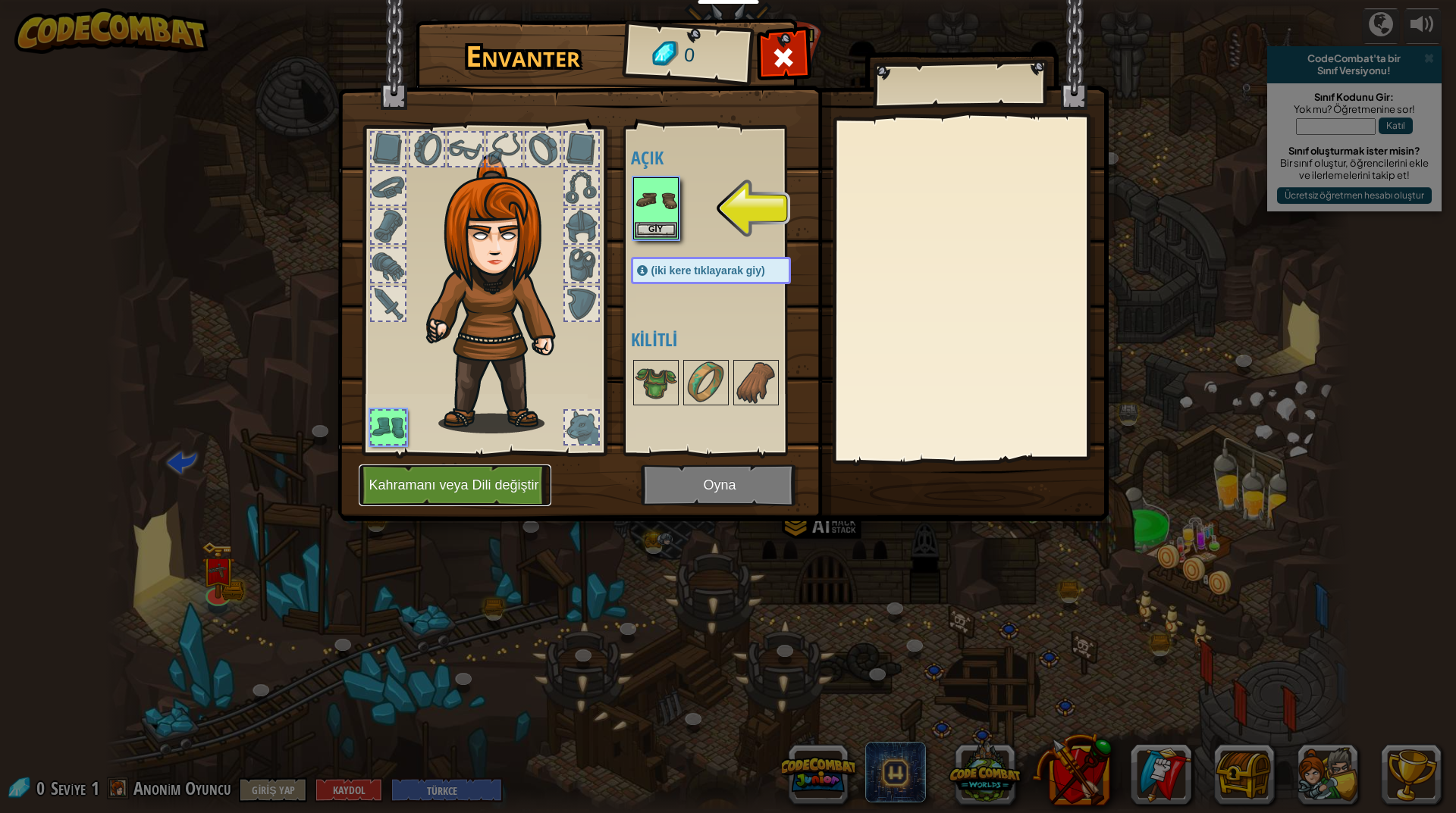
click at [527, 486] on button "Kahramanı veya Dili değiştir" at bounding box center [455, 485] width 192 height 41
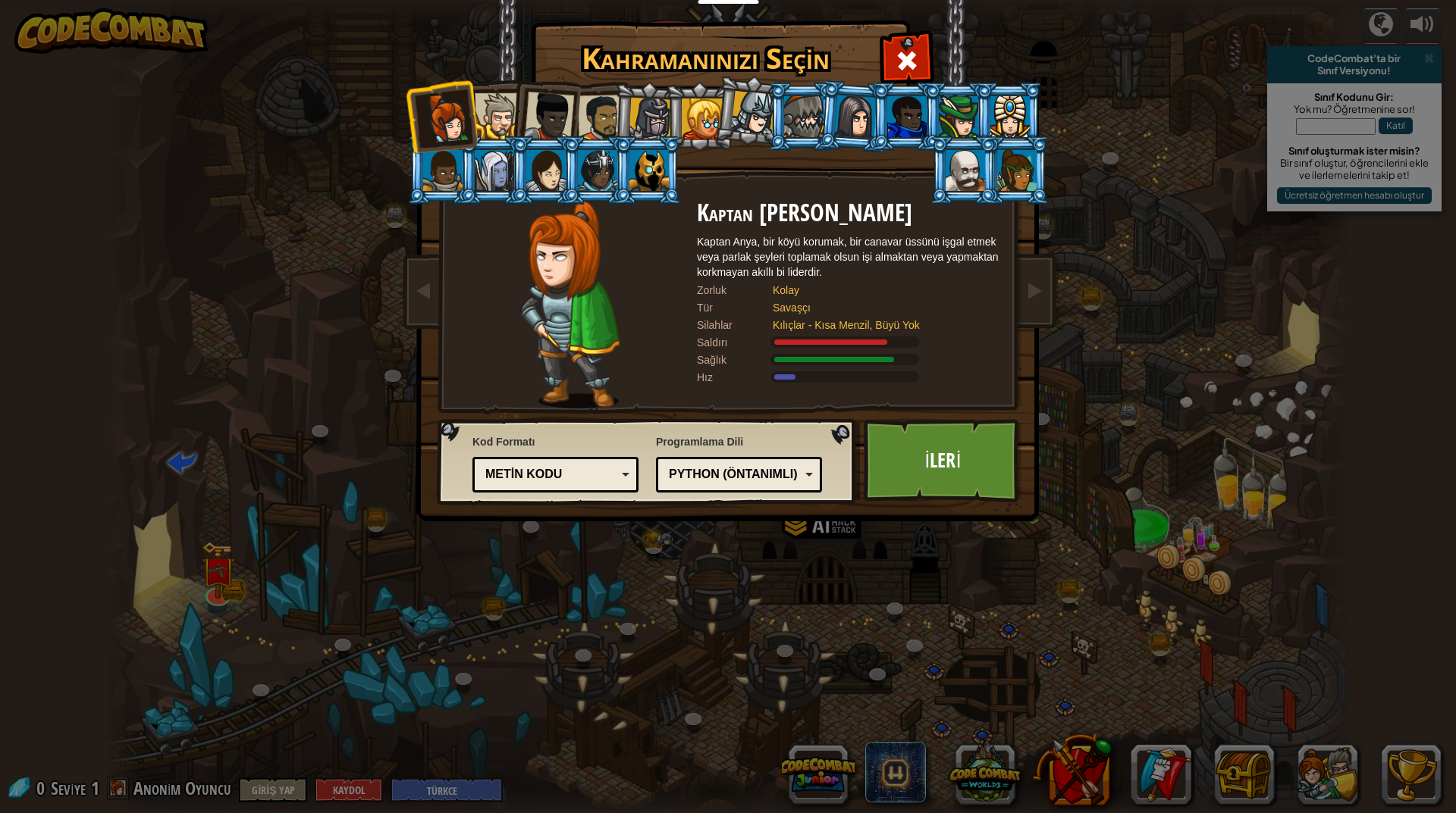
click at [712, 458] on div "Python (Öntanımlı) JavaScript Lua C++ Java (Deneysel) Python (Öntanımlı)" at bounding box center [738, 474] width 166 height 35
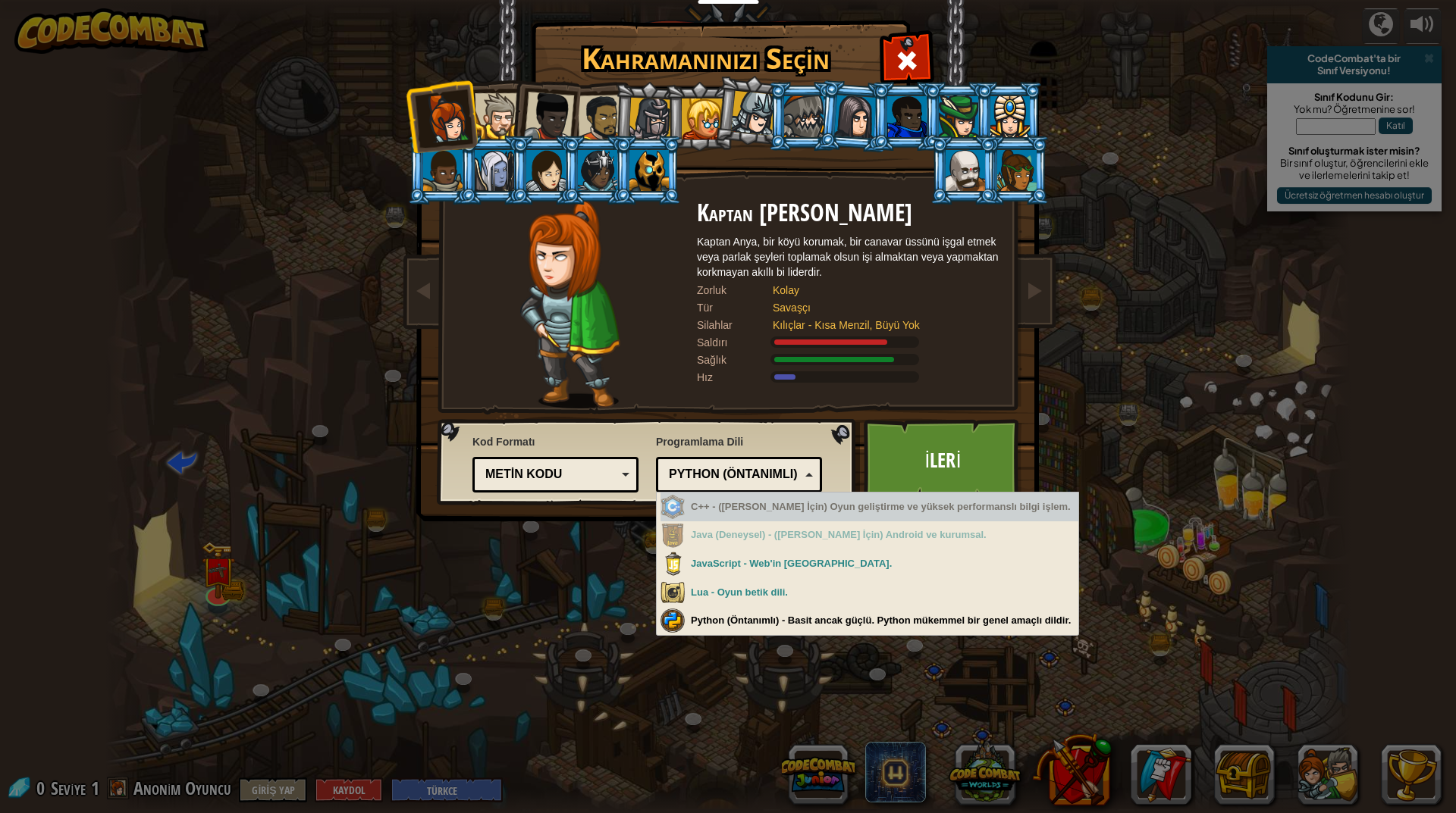
click at [612, 470] on div "Metin kodu" at bounding box center [551, 474] width 131 height 18
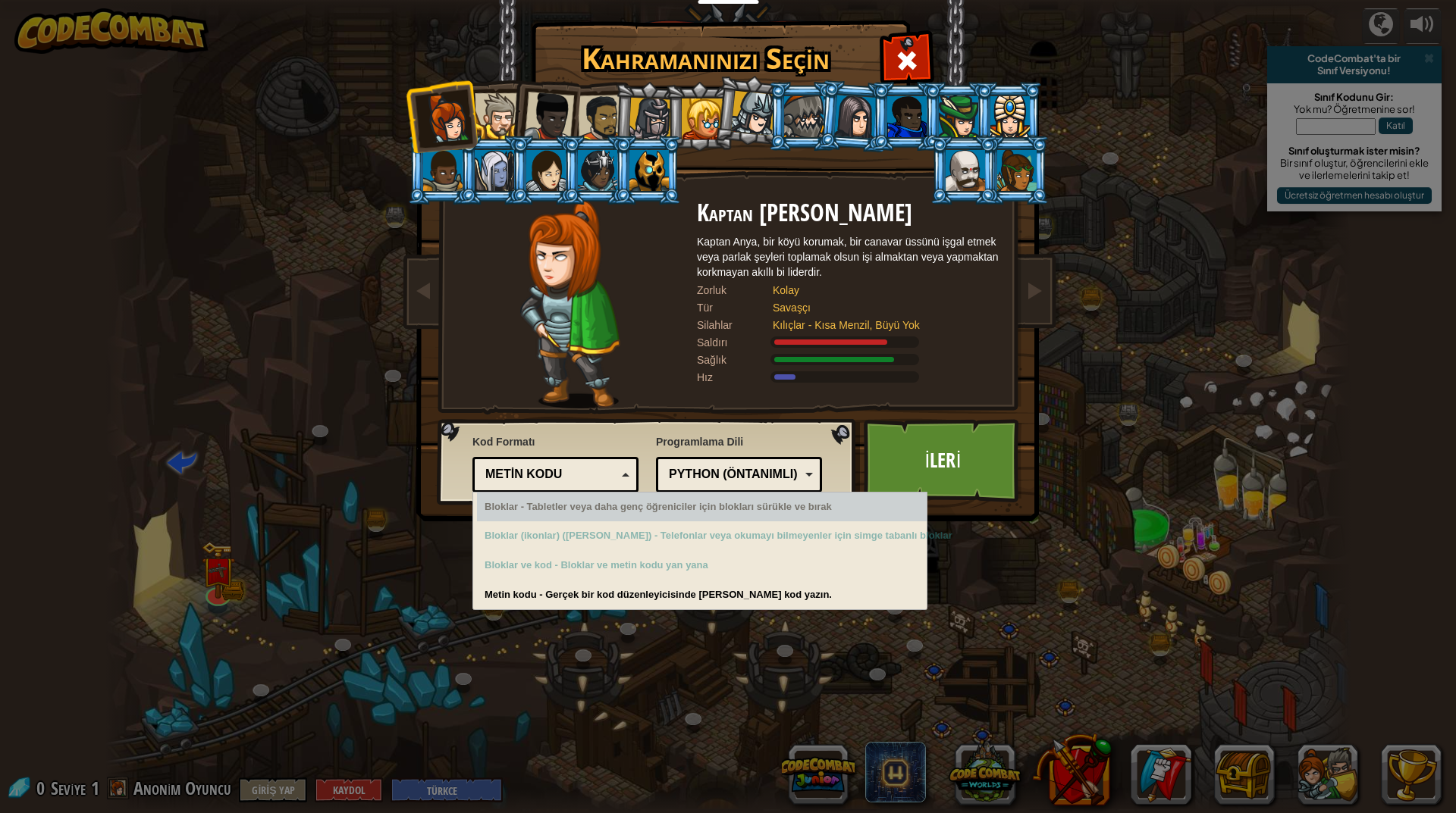
click at [616, 518] on div "Bloklar - Tabletler veya daha genç öğreniciler için blokları sürükle ve bırak" at bounding box center [702, 507] width 449 height 30
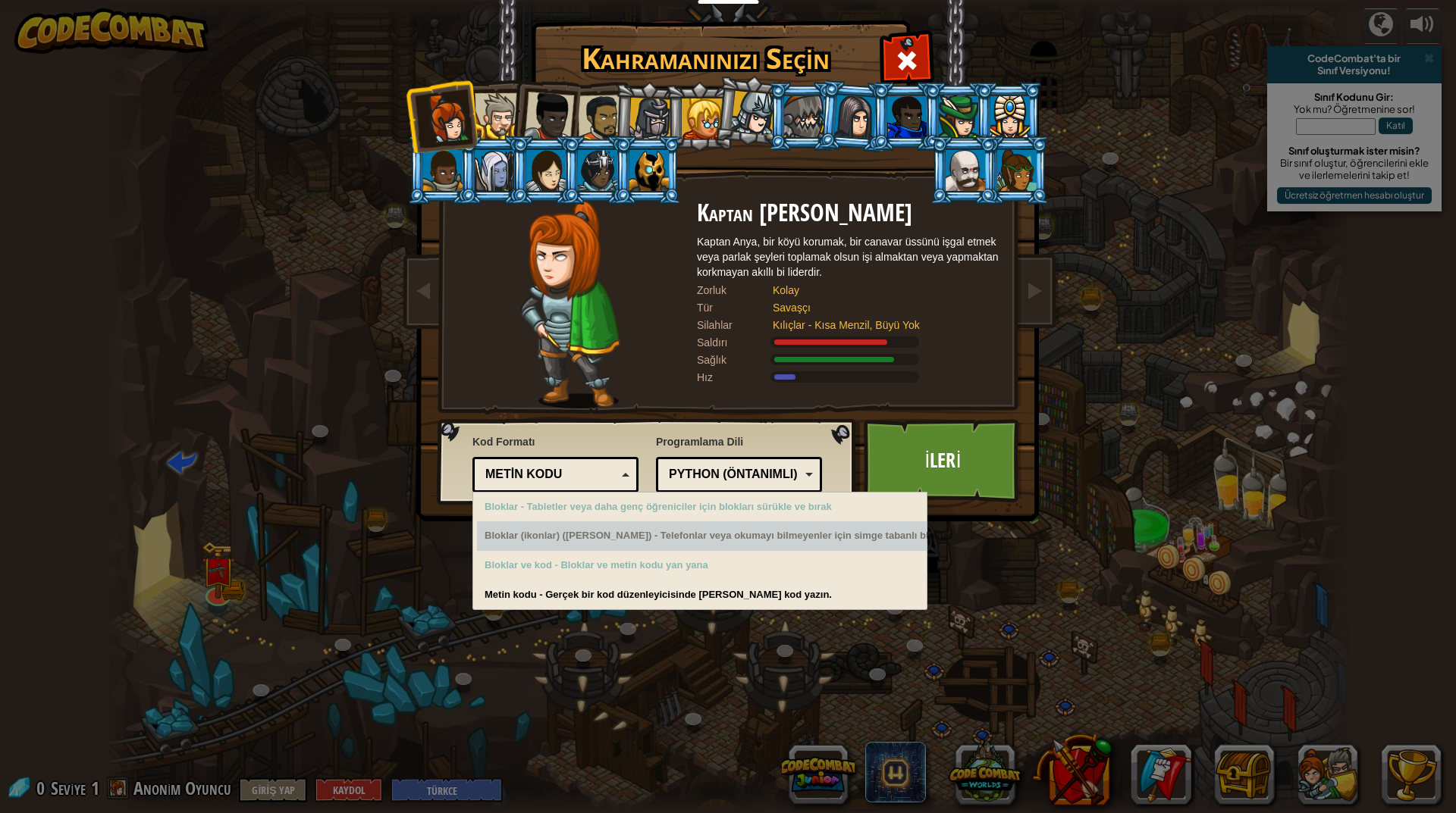
click at [619, 535] on div "Bloklar (ikonlar) ([PERSON_NAME]) - Telefonlar veya okumayı bilmeyenler için si…" at bounding box center [702, 536] width 449 height 30
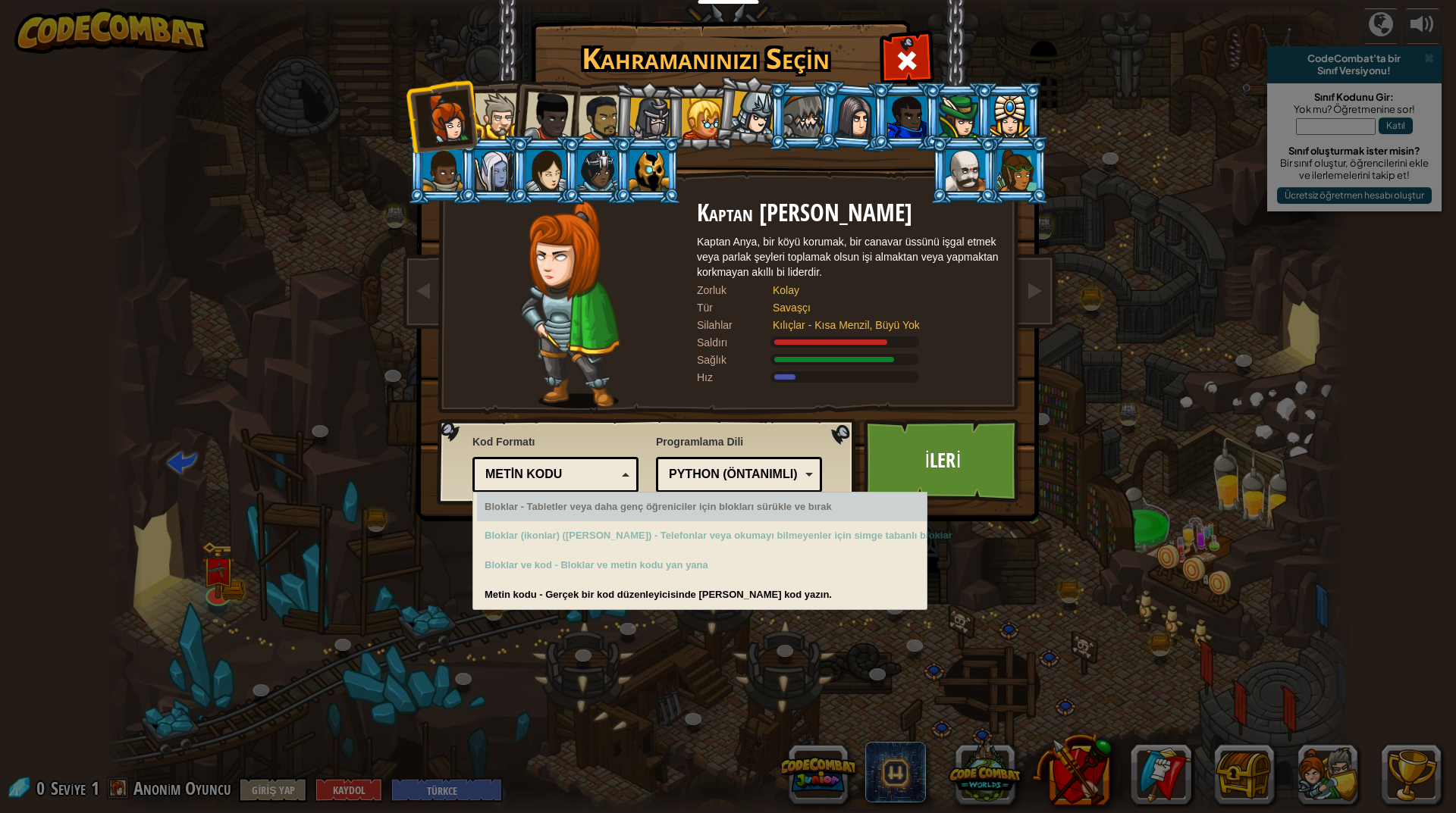
click at [766, 468] on div "Python (Öntanımlı)" at bounding box center [734, 474] width 131 height 18
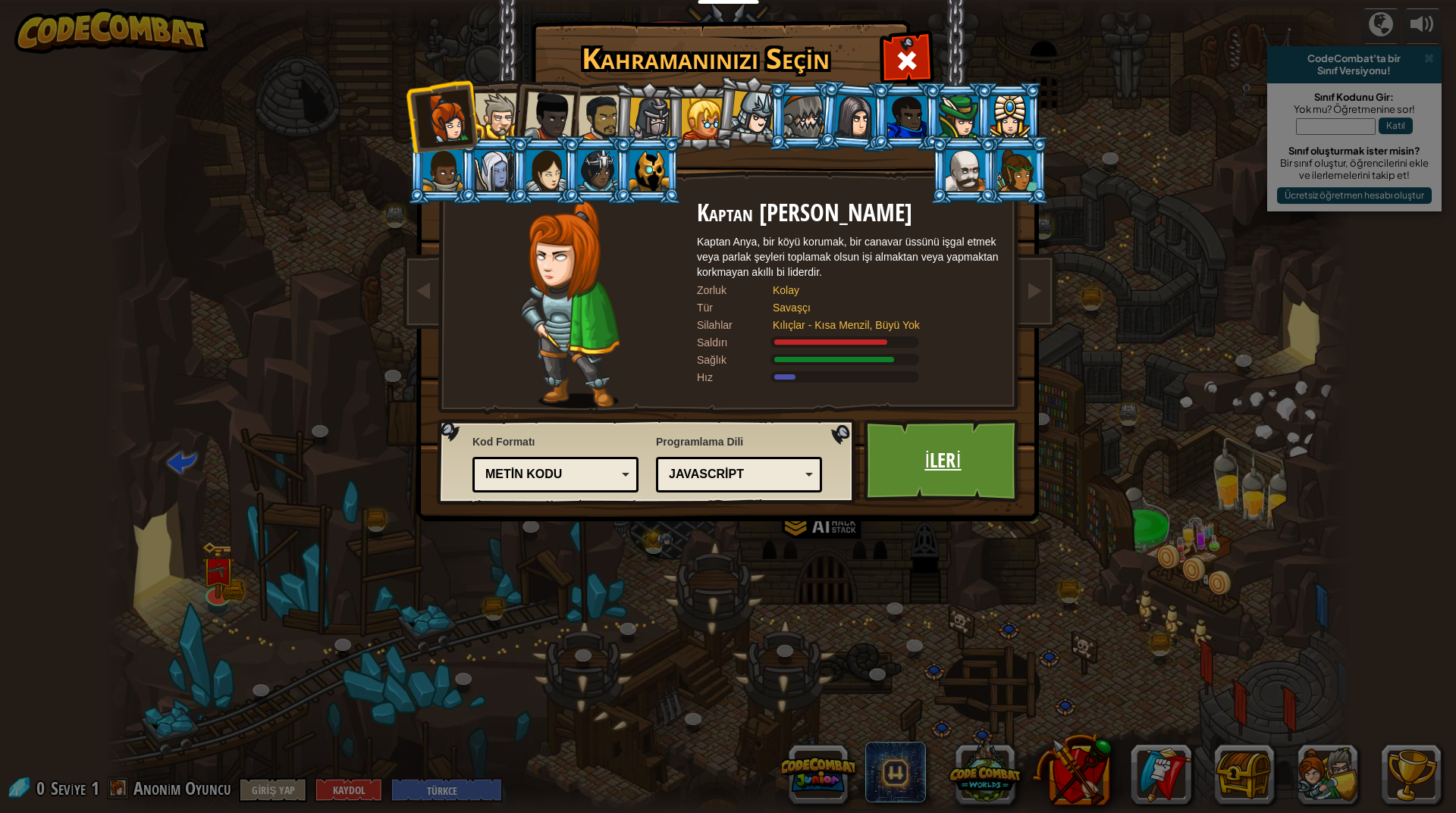
click at [961, 465] on link "İleri" at bounding box center [942, 461] width 159 height 84
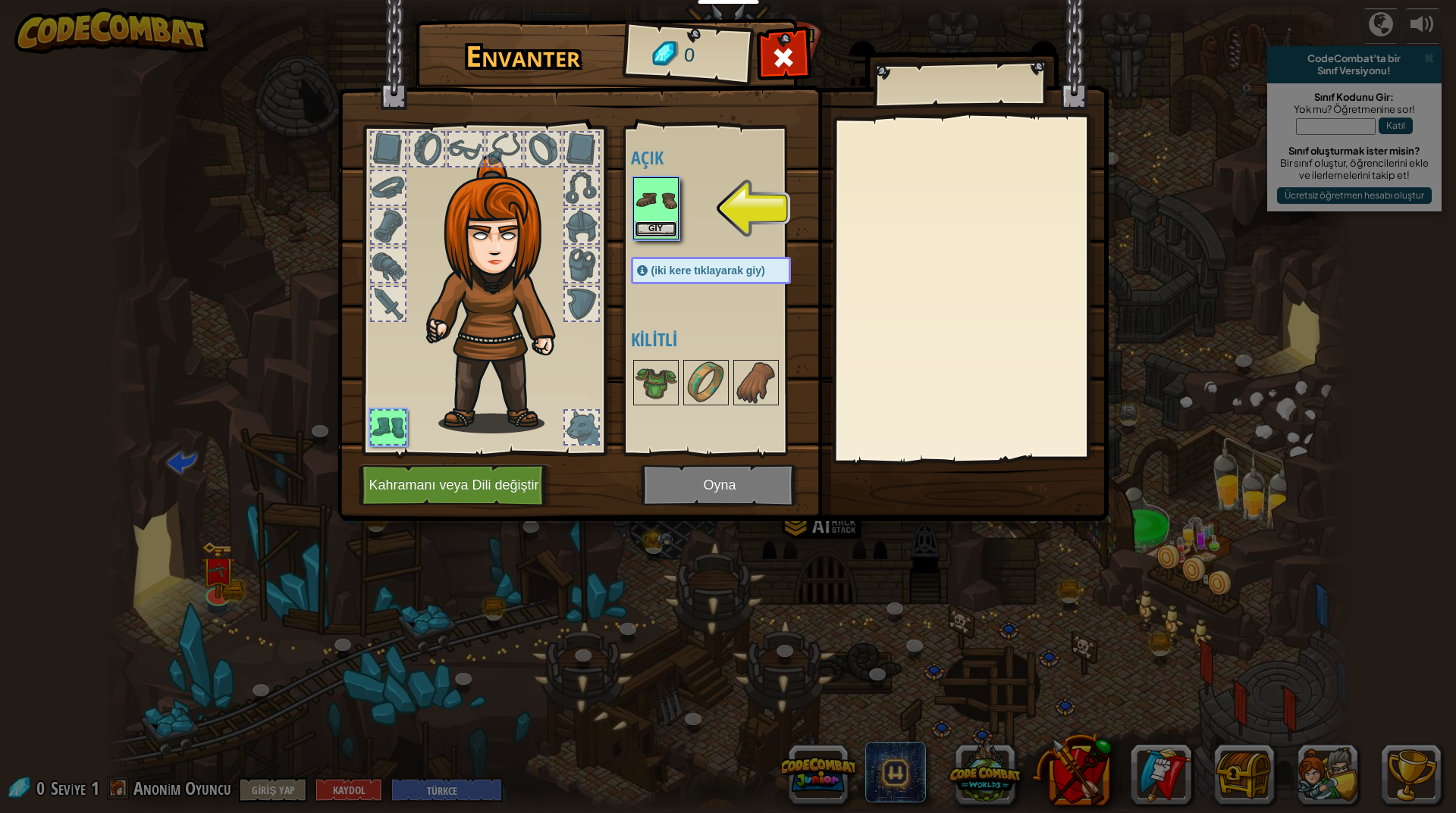
click at [664, 234] on button "Giy" at bounding box center [656, 229] width 42 height 16
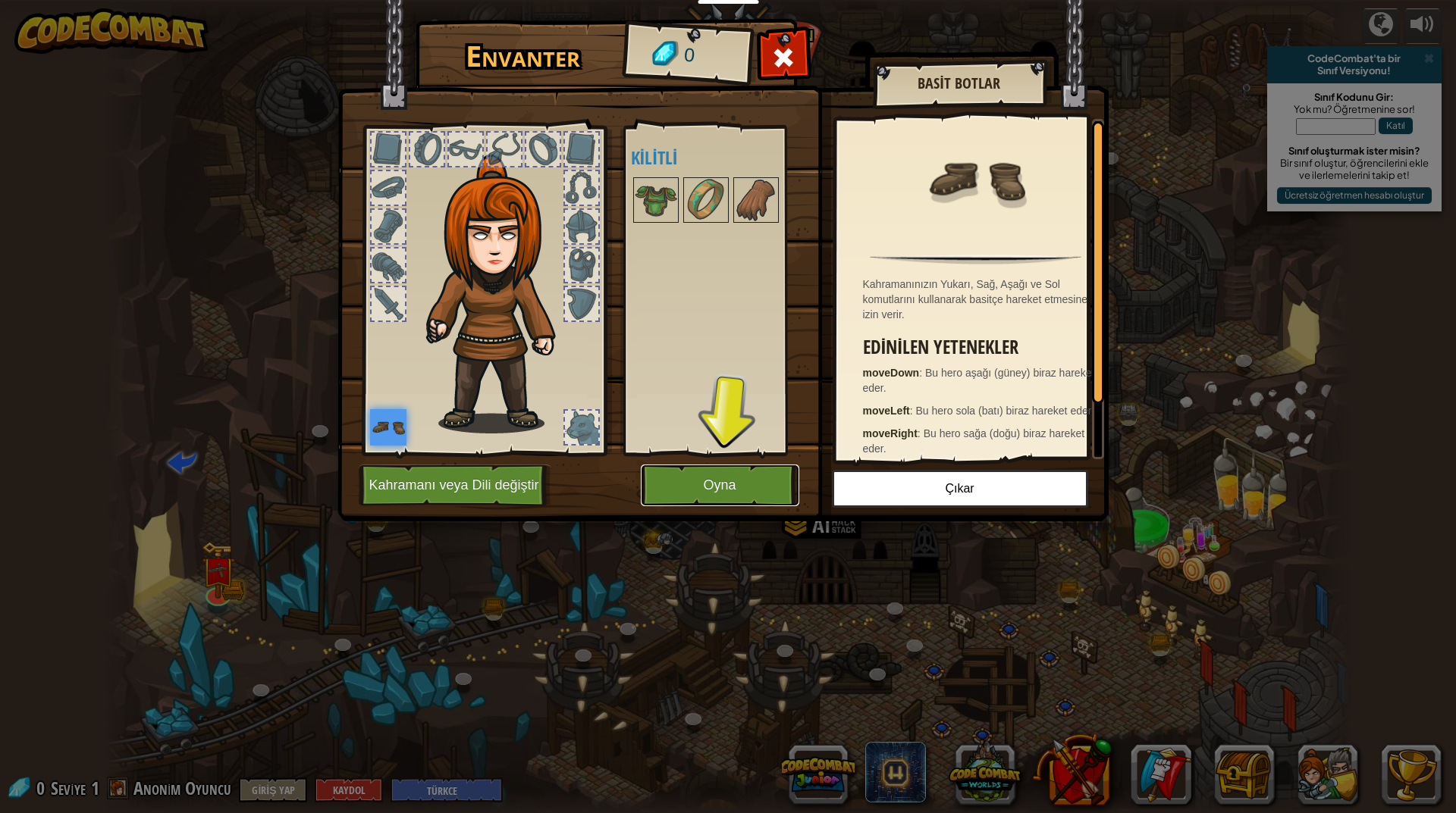
click at [744, 480] on button "Oyna" at bounding box center [720, 485] width 159 height 41
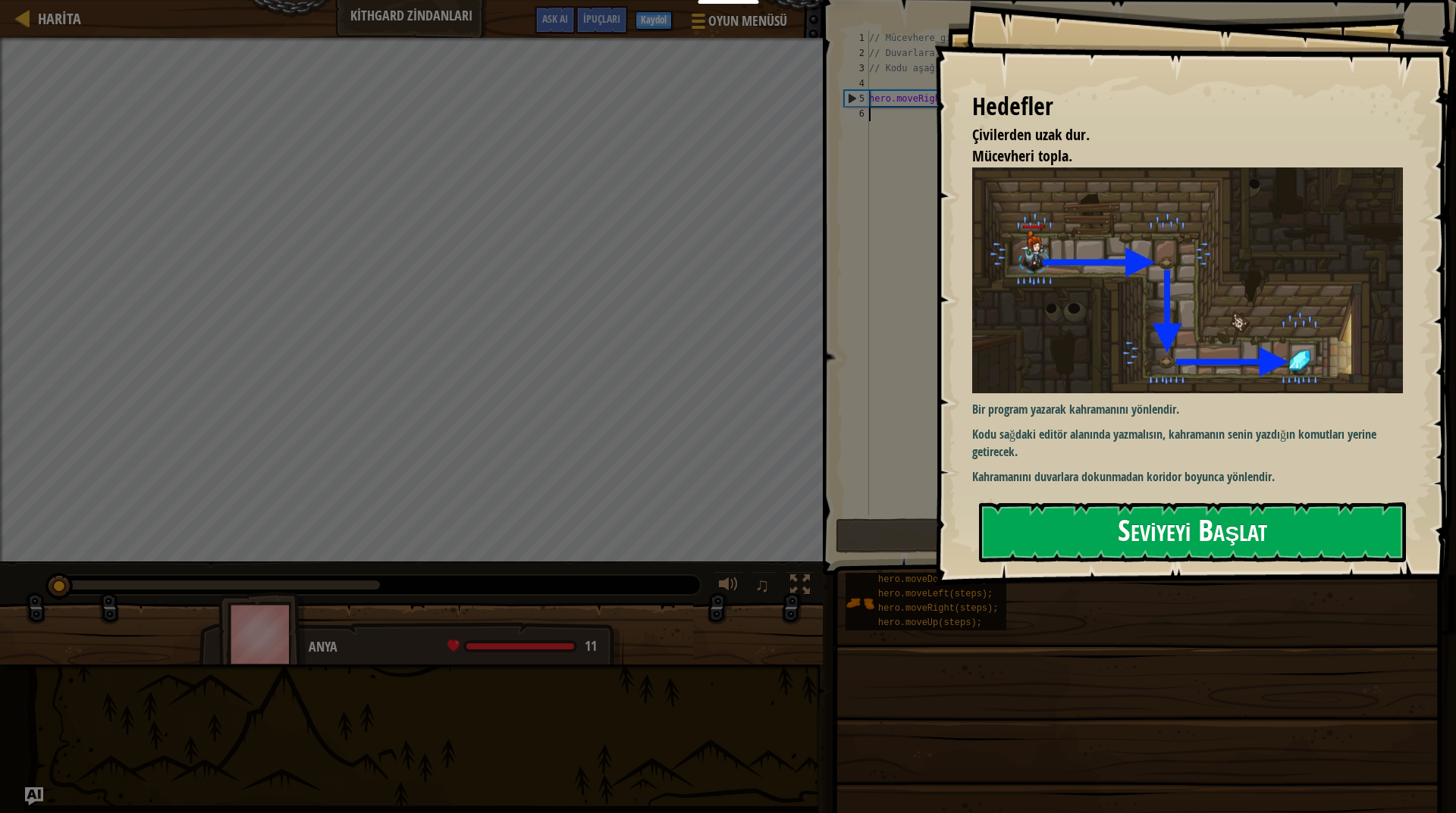
click at [1092, 526] on button "Seviyeyi Başlat" at bounding box center [1192, 533] width 427 height 60
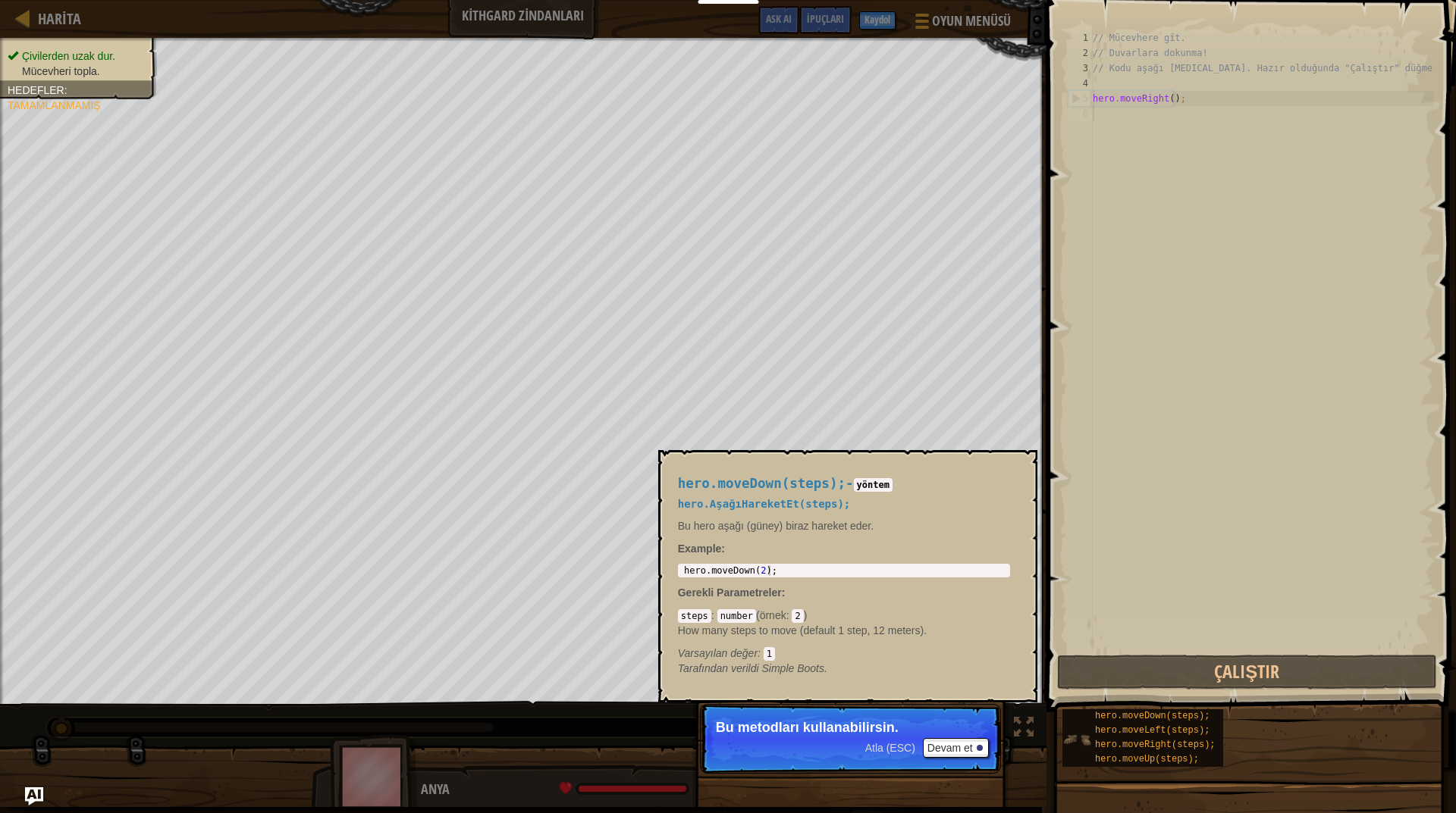
click at [1076, 749] on img at bounding box center [1076, 739] width 29 height 29
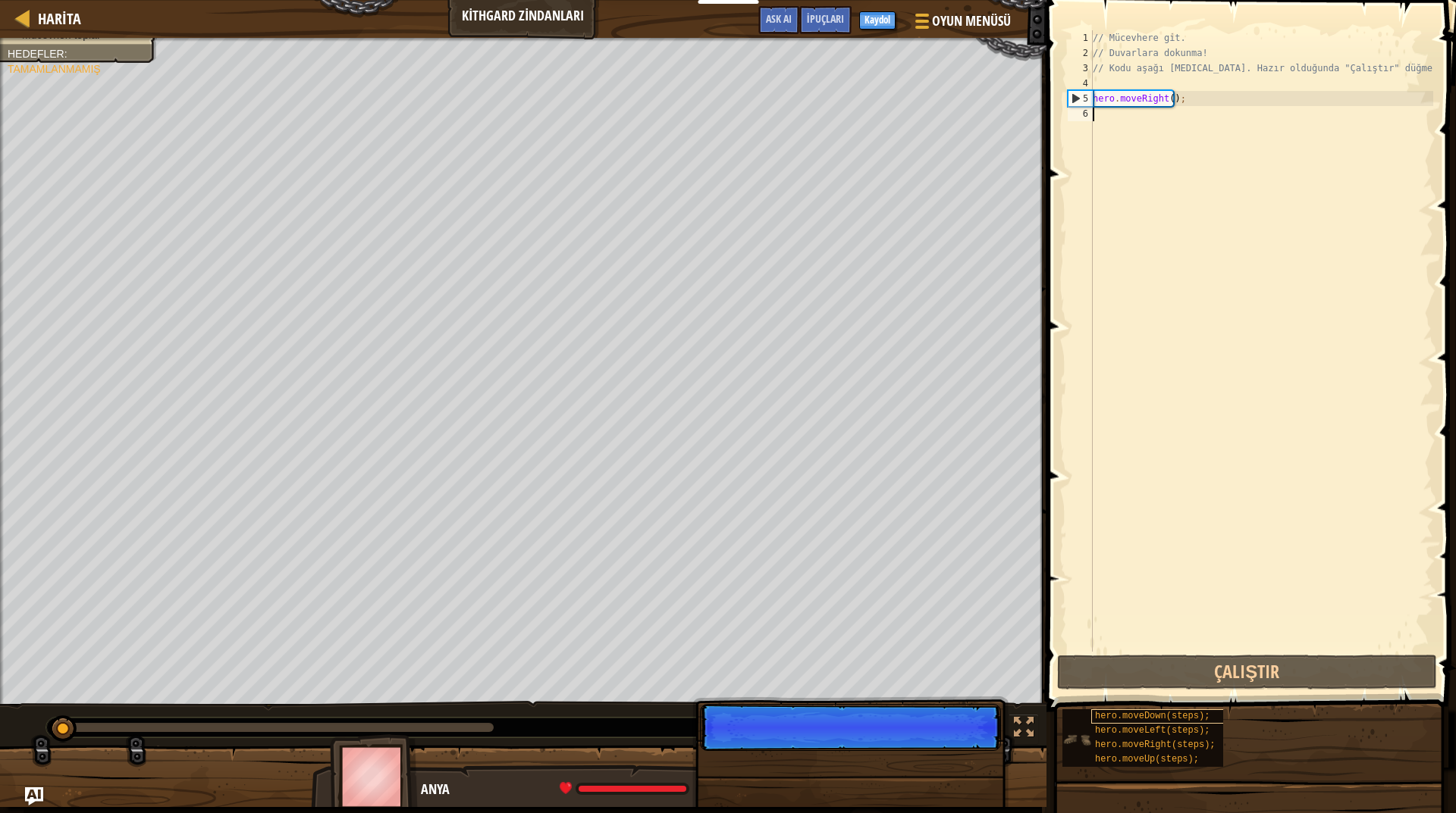
scroll to position [7, 0]
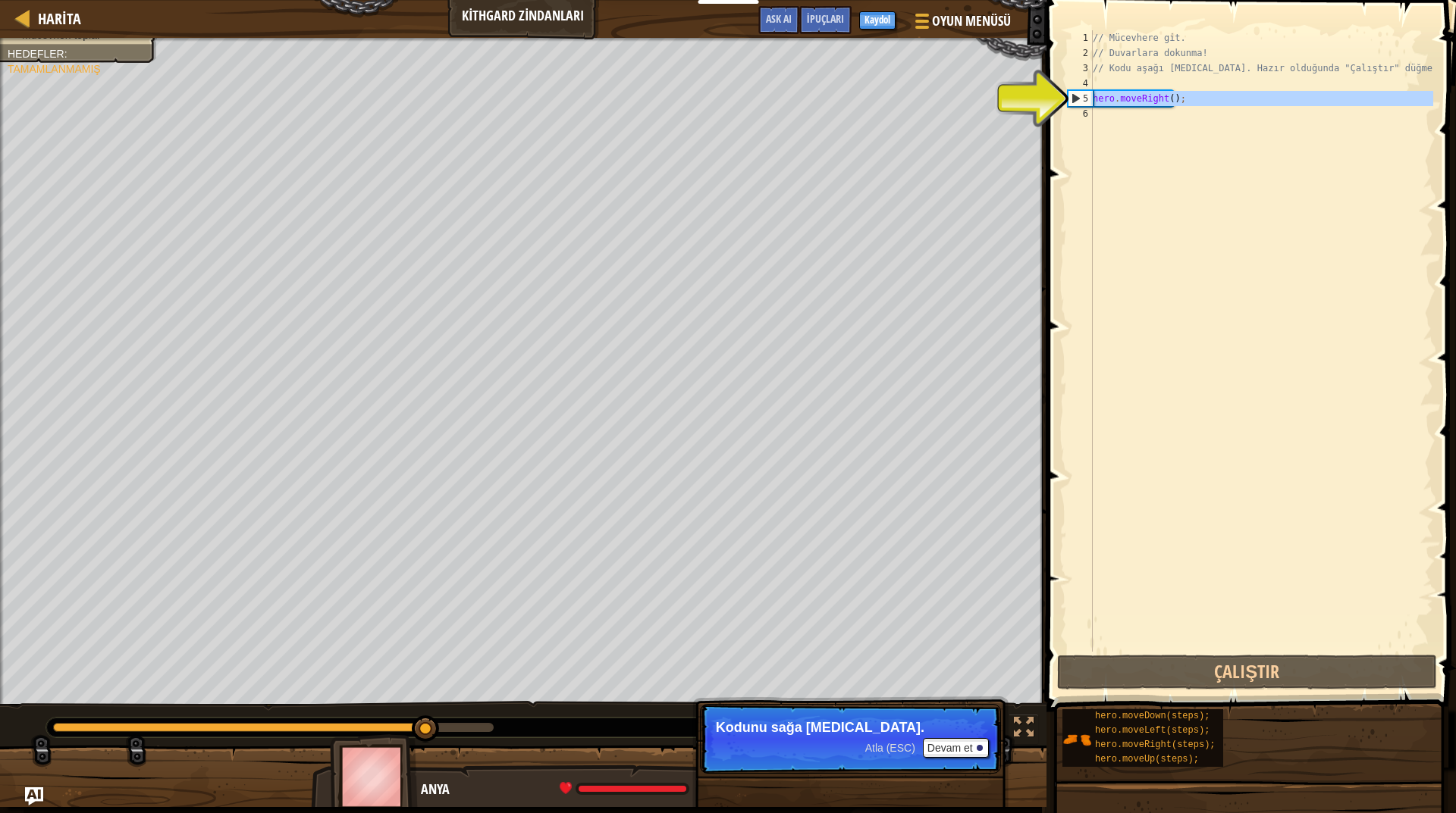
click at [1076, 99] on div "5" at bounding box center [1080, 99] width 25 height 15
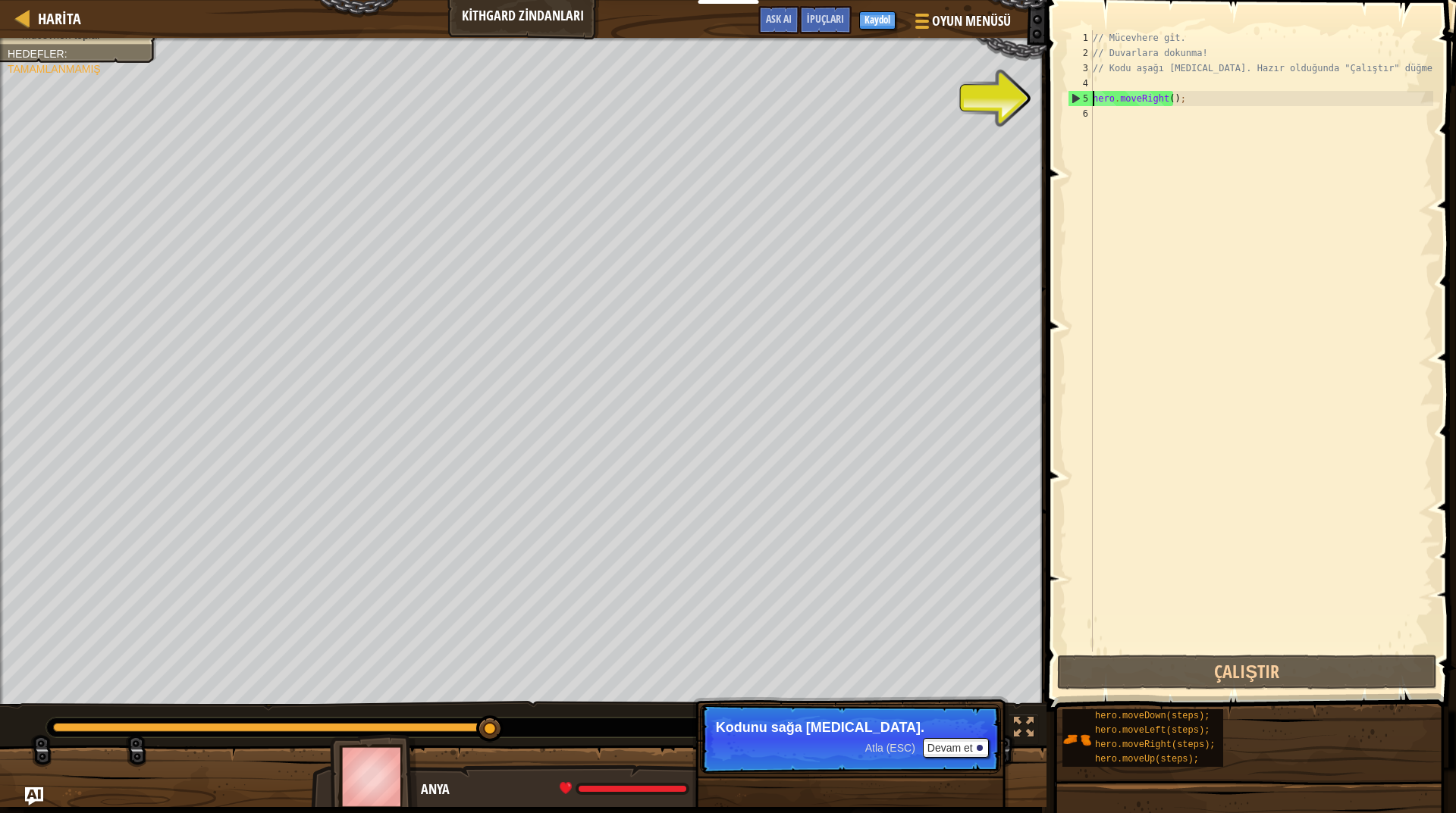
click at [1076, 99] on div "5" at bounding box center [1080, 99] width 25 height 15
type textarea "hero.moveRight();"
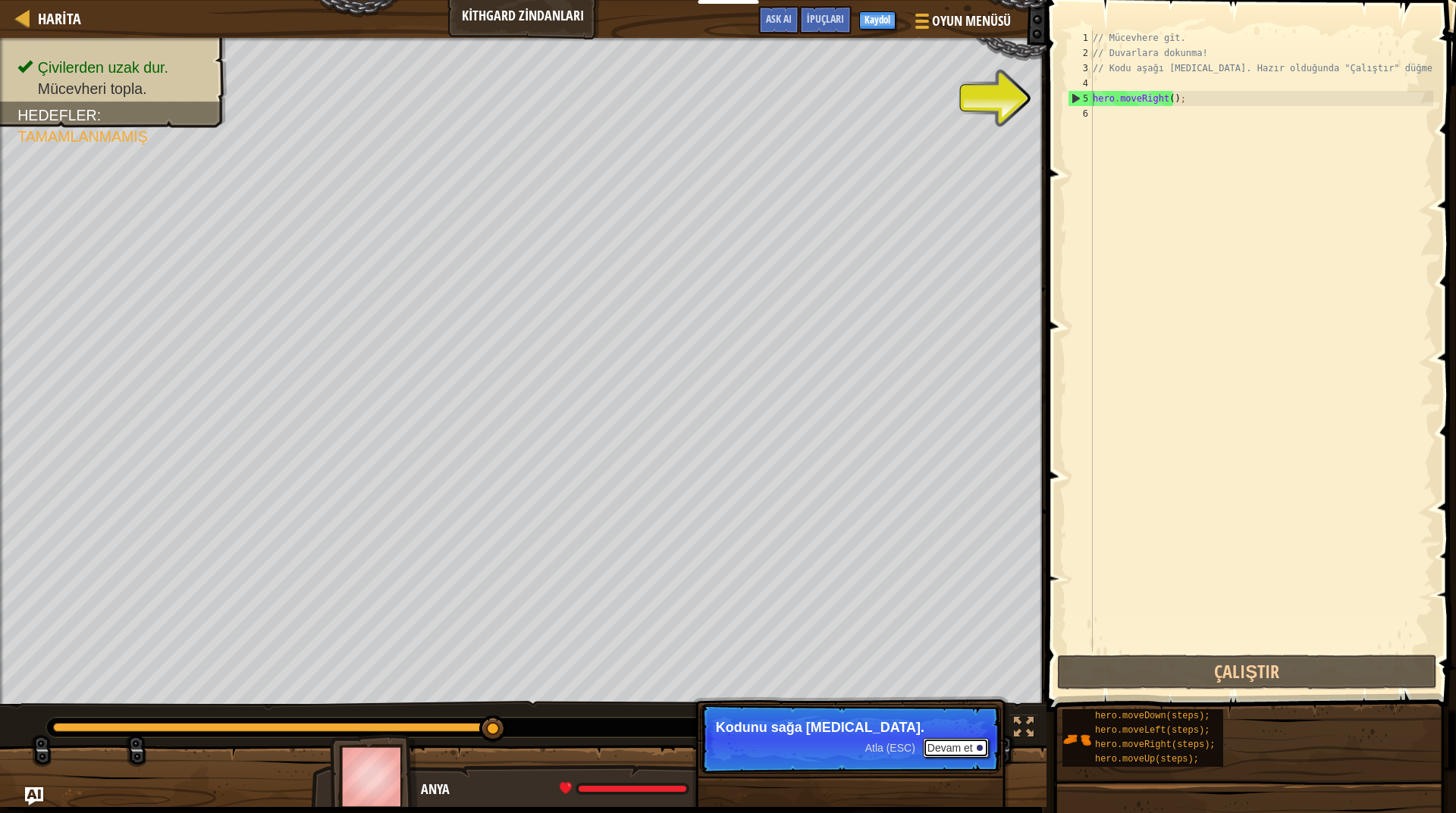
click at [980, 749] on div at bounding box center [980, 748] width 6 height 6
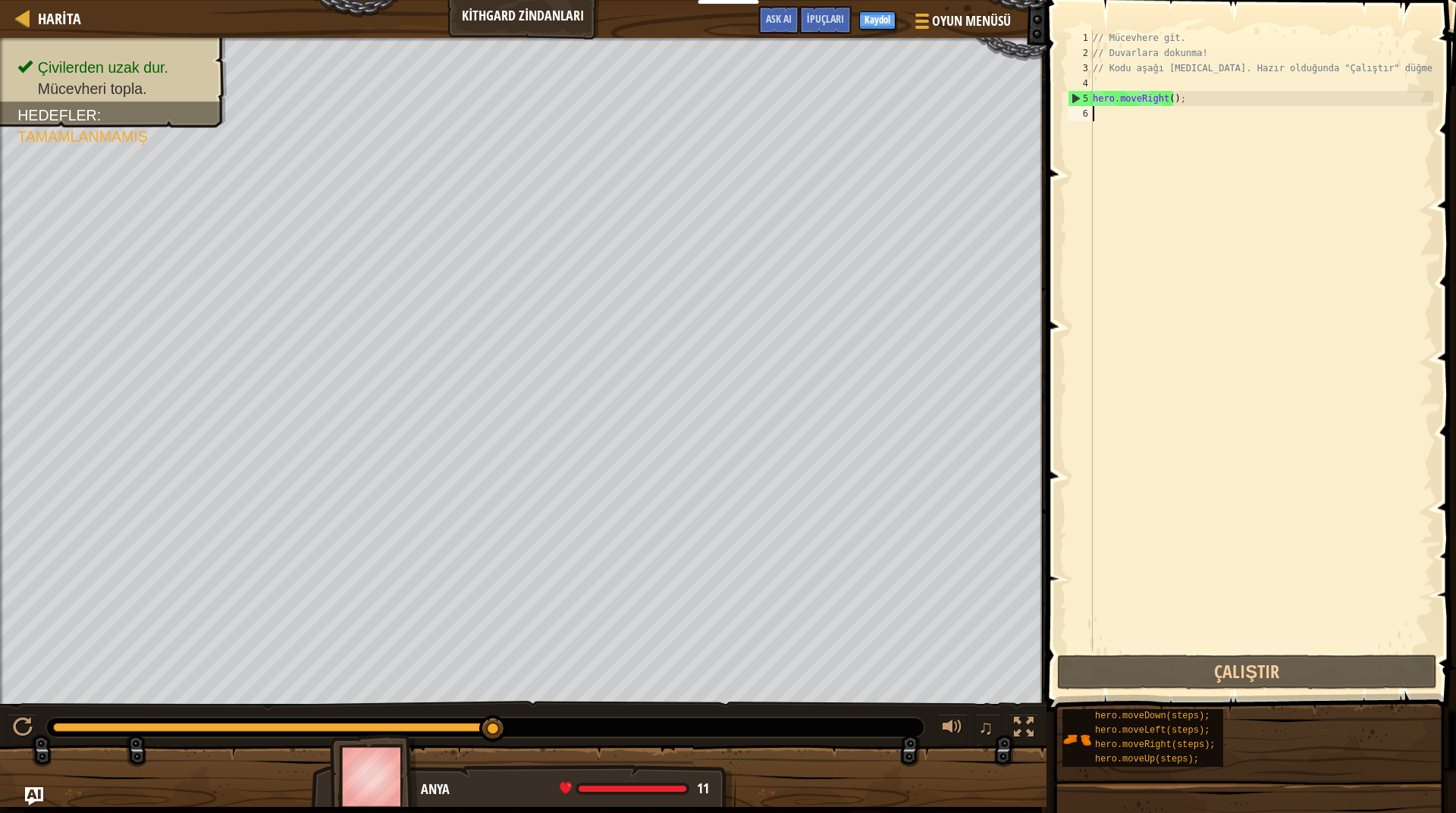
click at [1195, 147] on div "// Mücevhere git. // Duvarlara dokunma! // Kodu aşağı [MEDICAL_DATA]. Hazır old…" at bounding box center [1261, 356] width 343 height 651
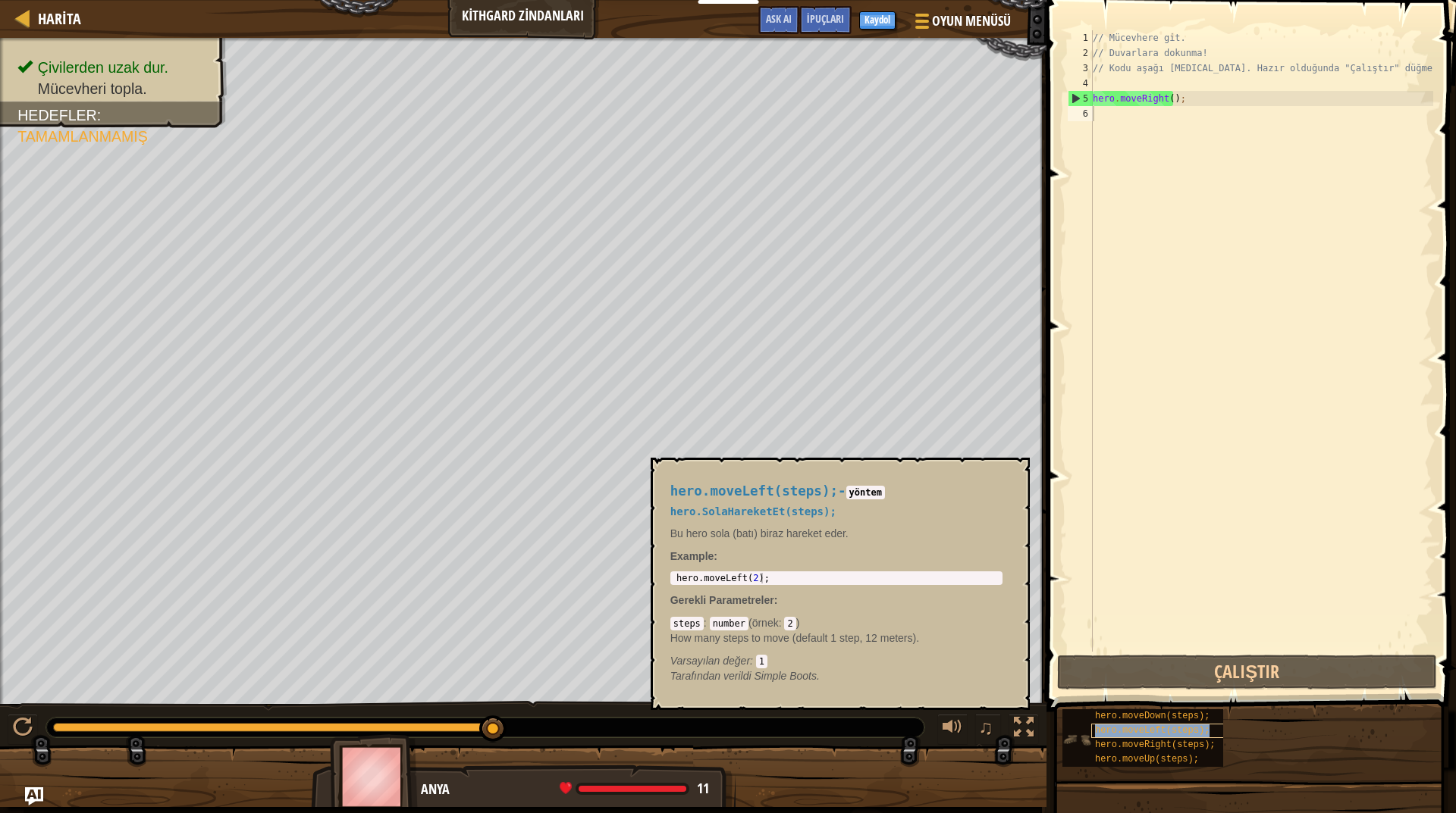
click at [1168, 733] on span "hero.moveLeft(steps);" at bounding box center [1152, 730] width 114 height 11
click at [1169, 746] on span "hero.moveRight(steps);" at bounding box center [1155, 745] width 120 height 11
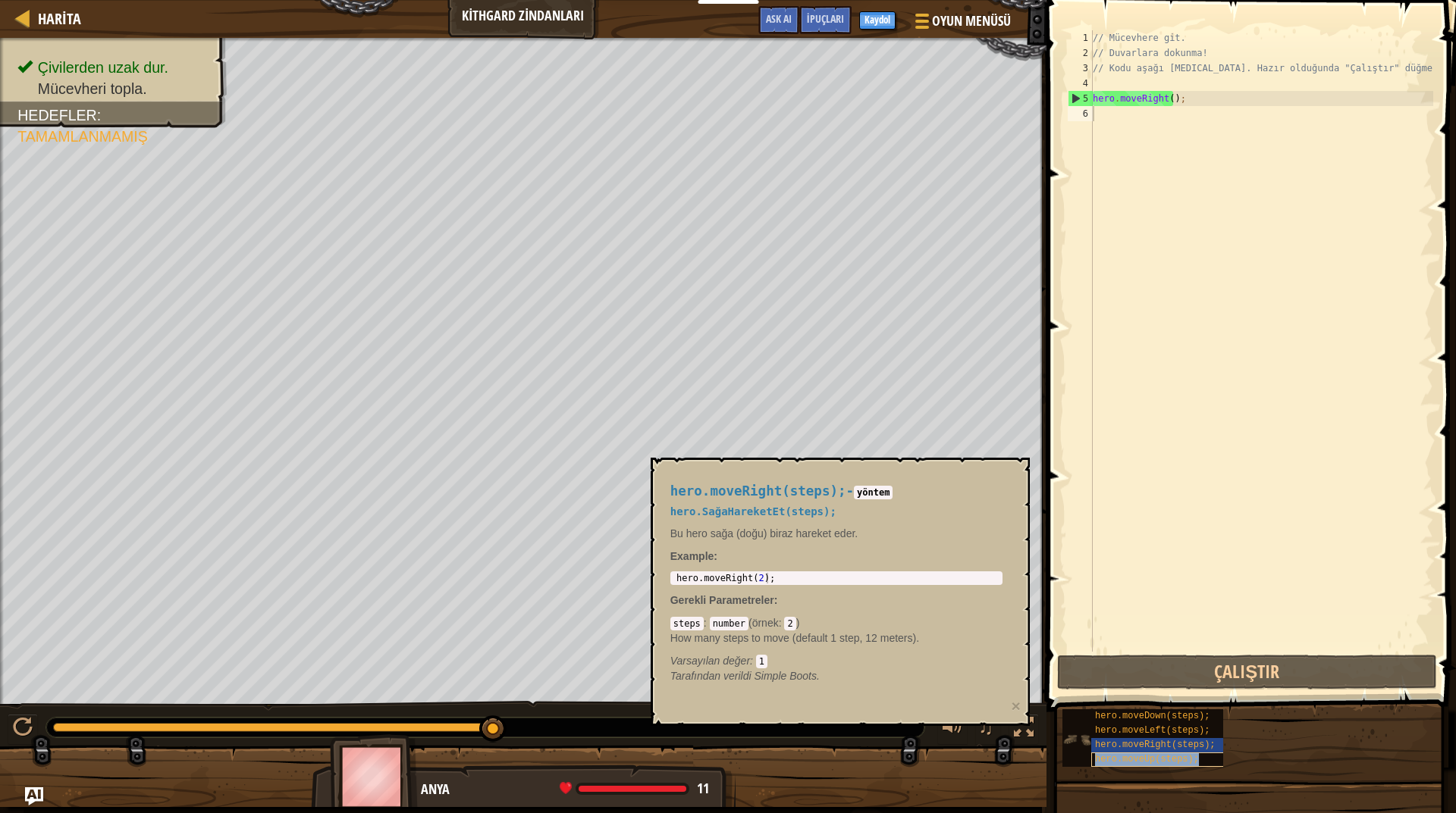
click at [1168, 759] on span "hero.moveUp(steps);" at bounding box center [1146, 759] width 104 height 11
click at [1170, 713] on span "hero.moveDown(steps);" at bounding box center [1152, 716] width 114 height 11
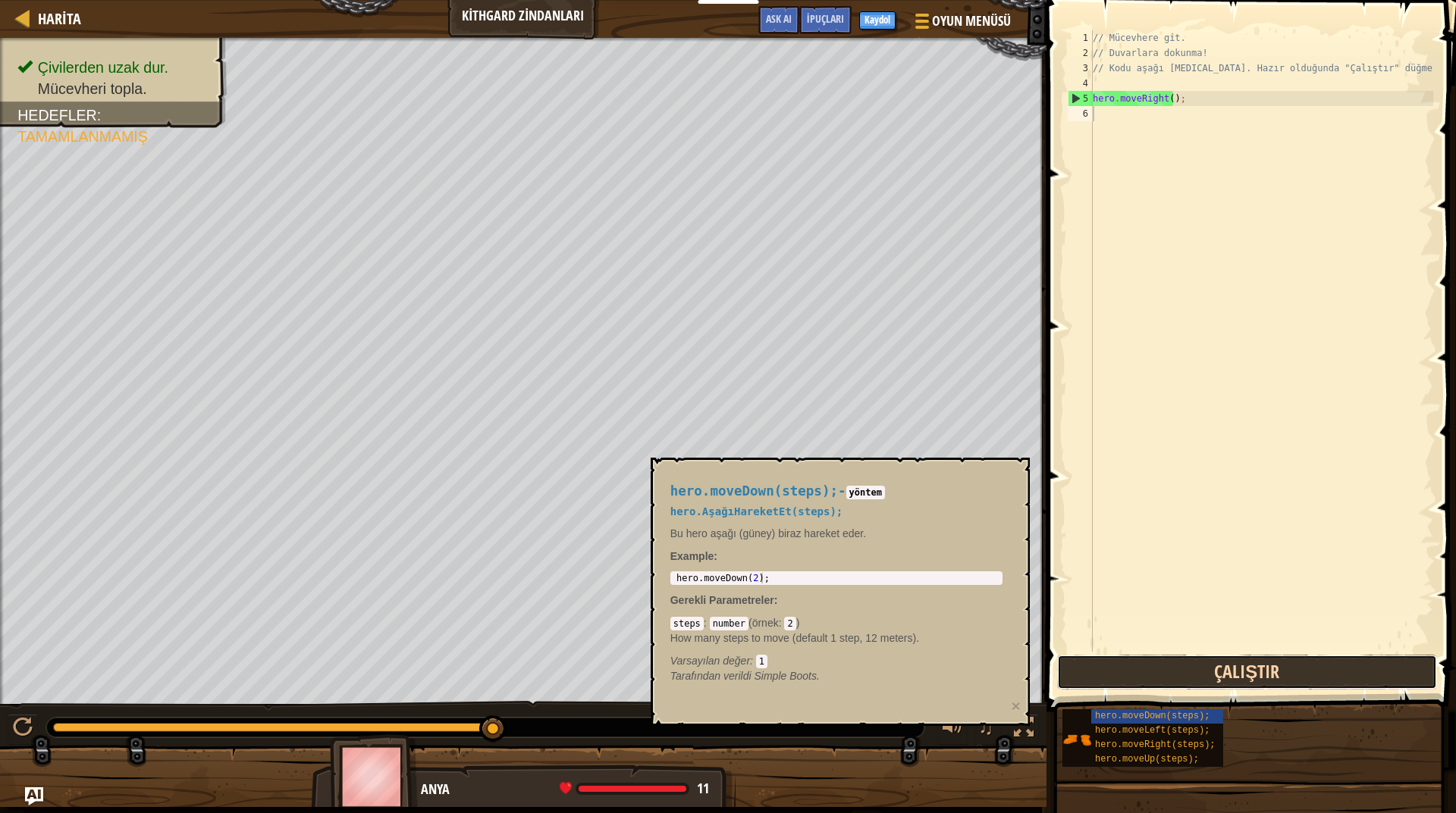
click at [1209, 679] on button "Çalıştır" at bounding box center [1246, 671] width 380 height 34
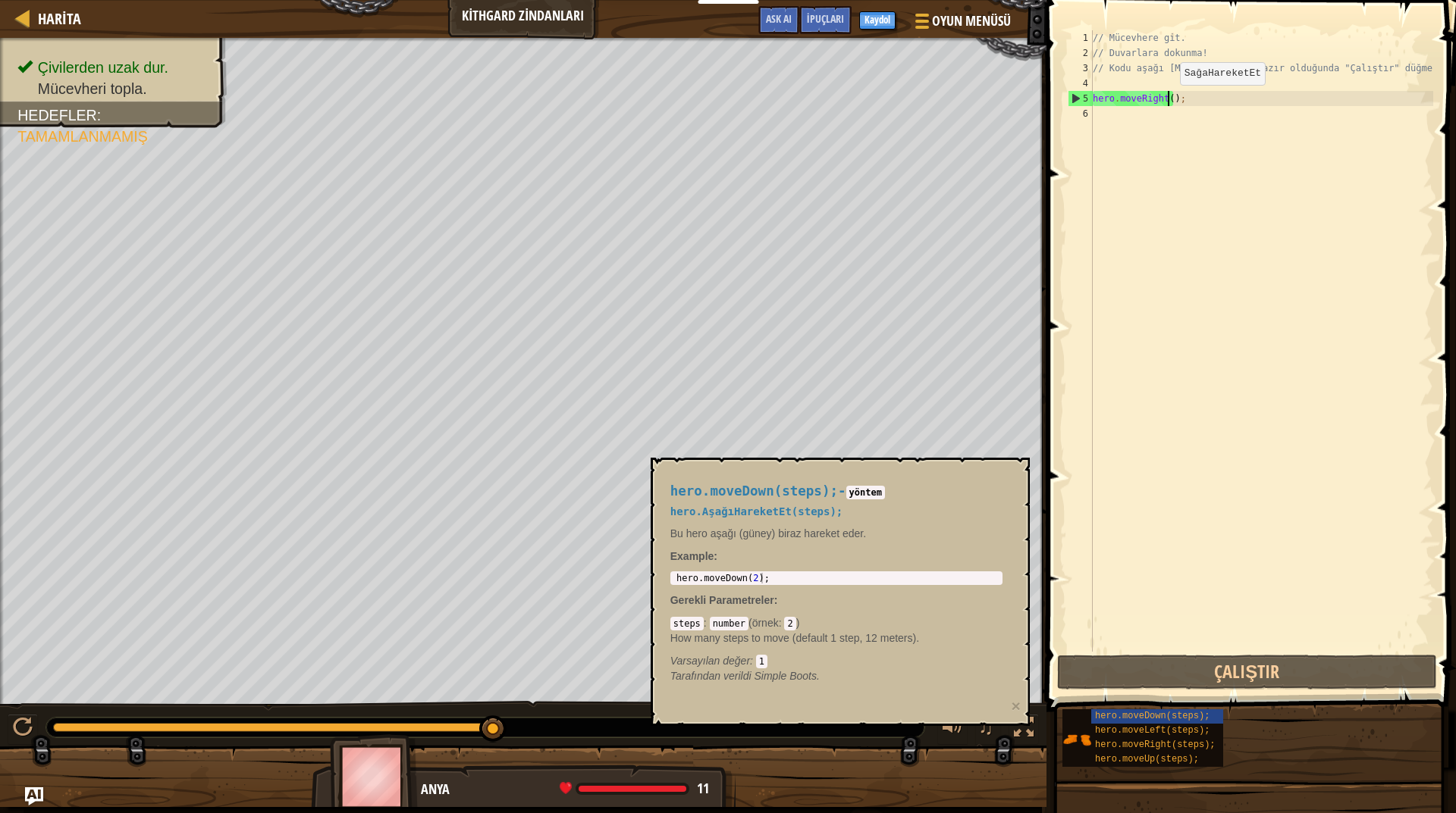
click at [1167, 100] on div "// Mücevhere git. // Duvarlara dokunma! // Kodu aşağı [MEDICAL_DATA]. Hazır old…" at bounding box center [1261, 356] width 343 height 651
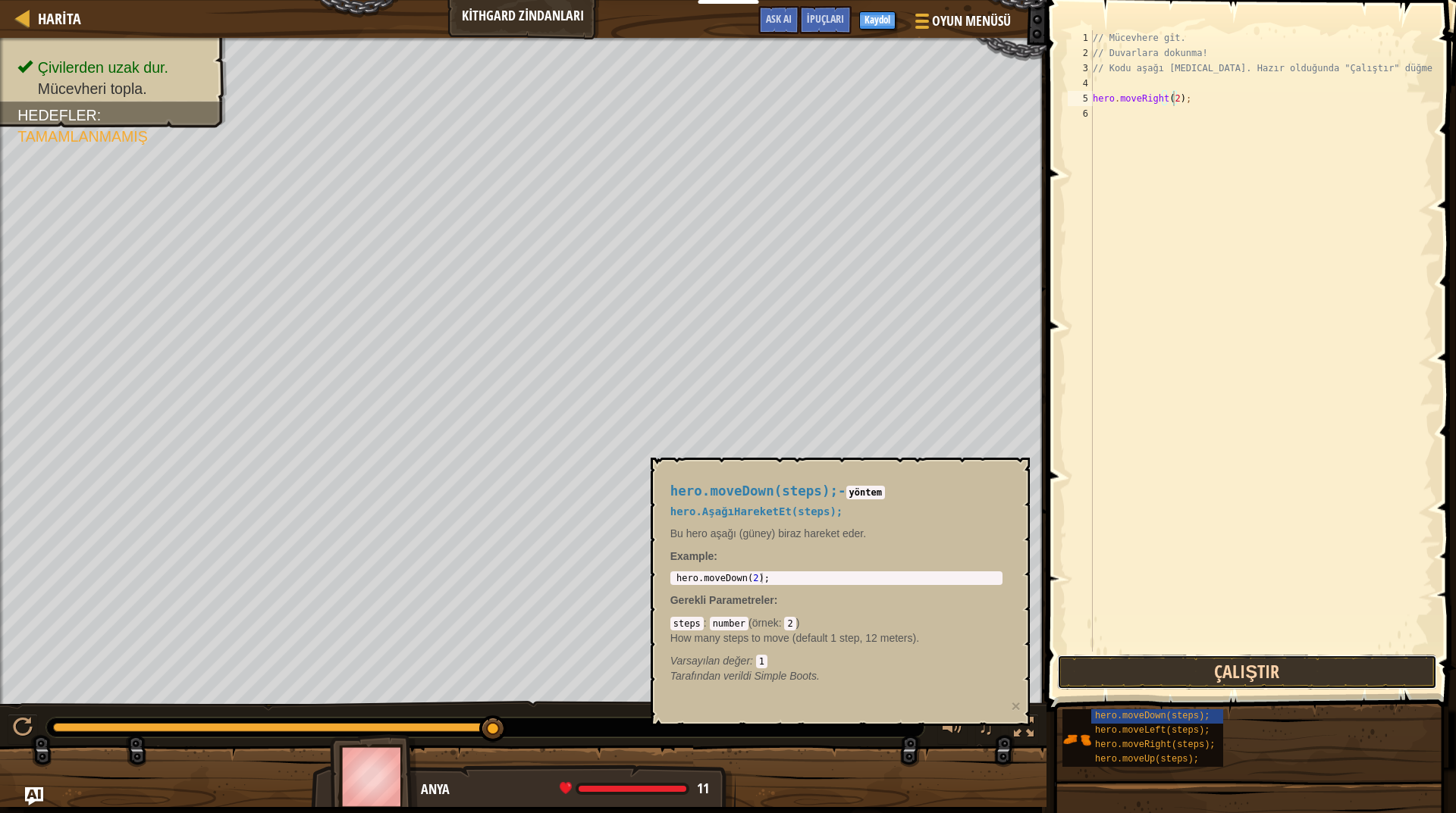
click at [1208, 662] on button "Çalıştır" at bounding box center [1246, 671] width 380 height 34
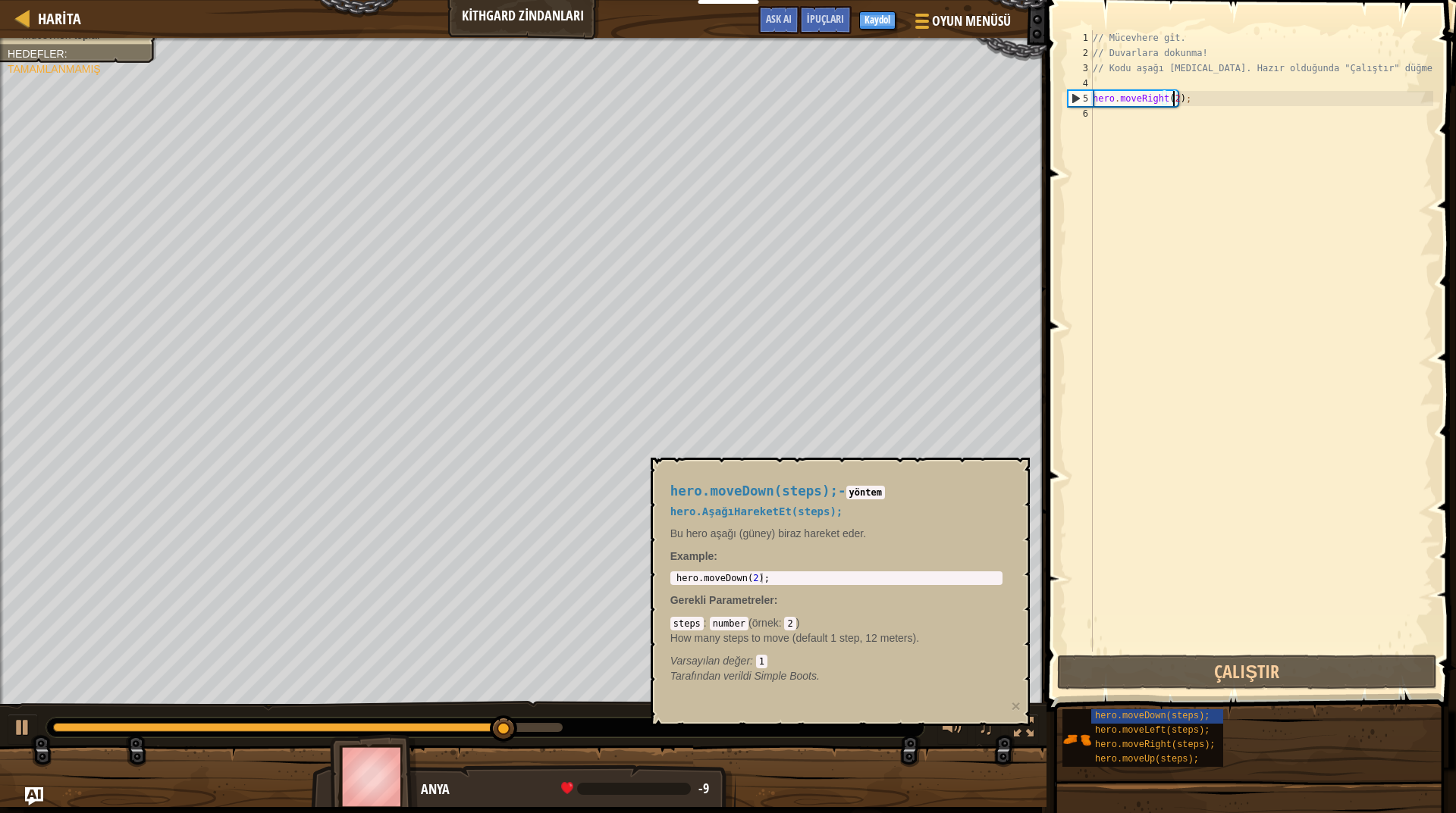
type textarea "hero.moveRight();"
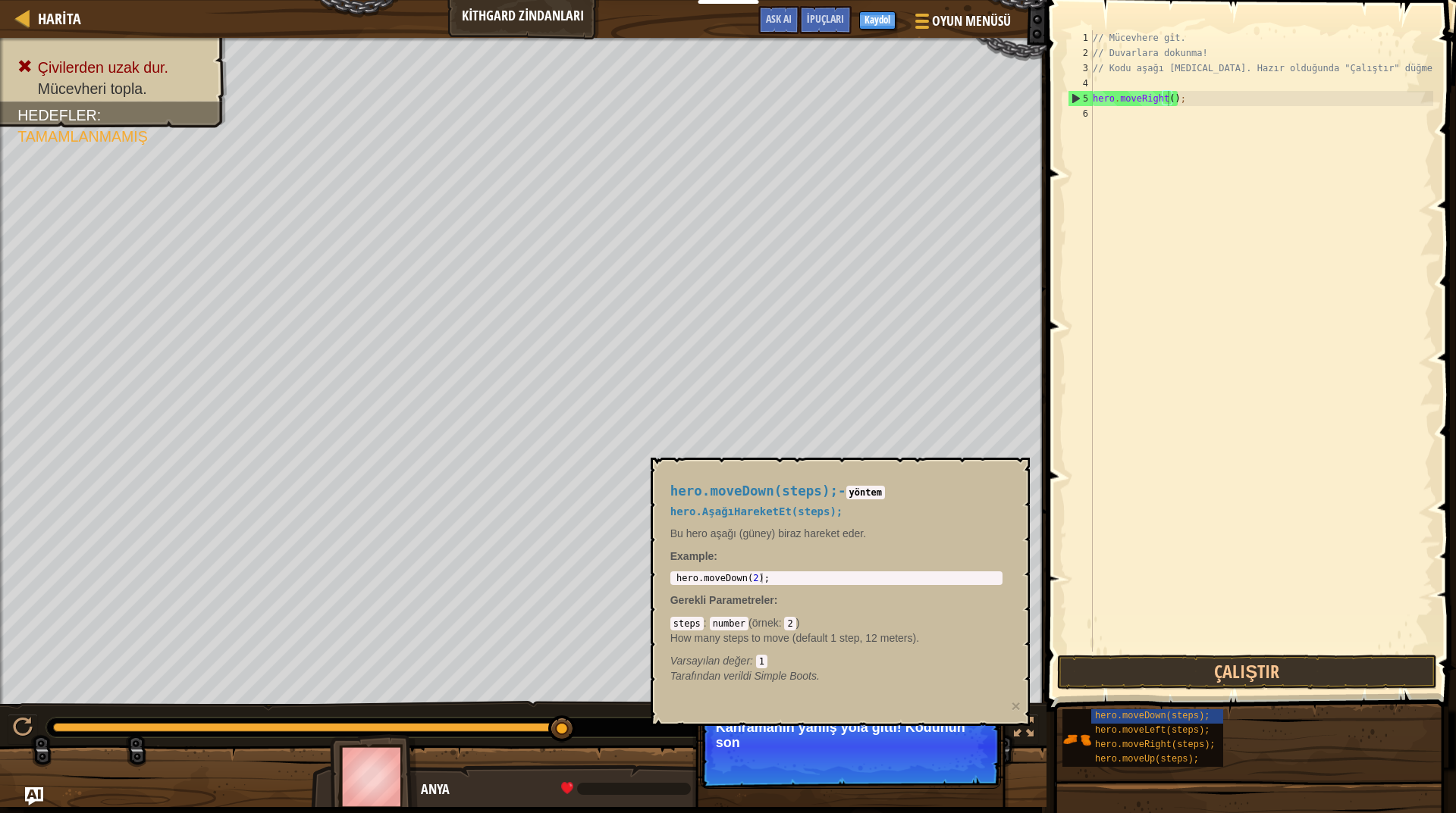
click at [873, 749] on p "Atla (ESC) [PERSON_NAME] et [PERSON_NAME] yanlış yola gitti! Kodunun son" at bounding box center [850, 746] width 301 height 85
